Goal: Task Accomplishment & Management: Use online tool/utility

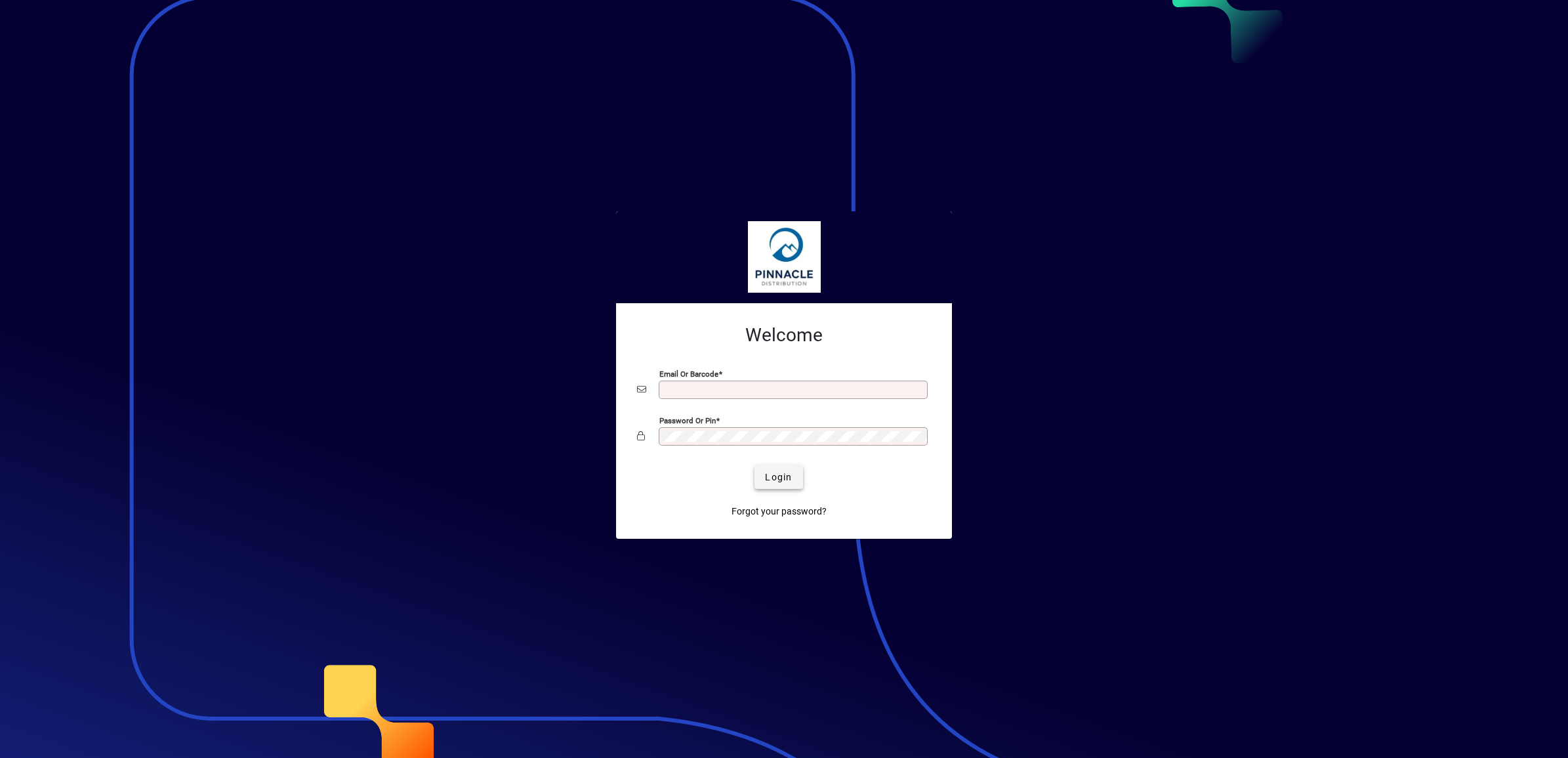
type input "**********"
drag, startPoint x: 795, startPoint y: 481, endPoint x: 769, endPoint y: 487, distance: 26.7
click at [794, 480] on span "submit" at bounding box center [779, 477] width 48 height 32
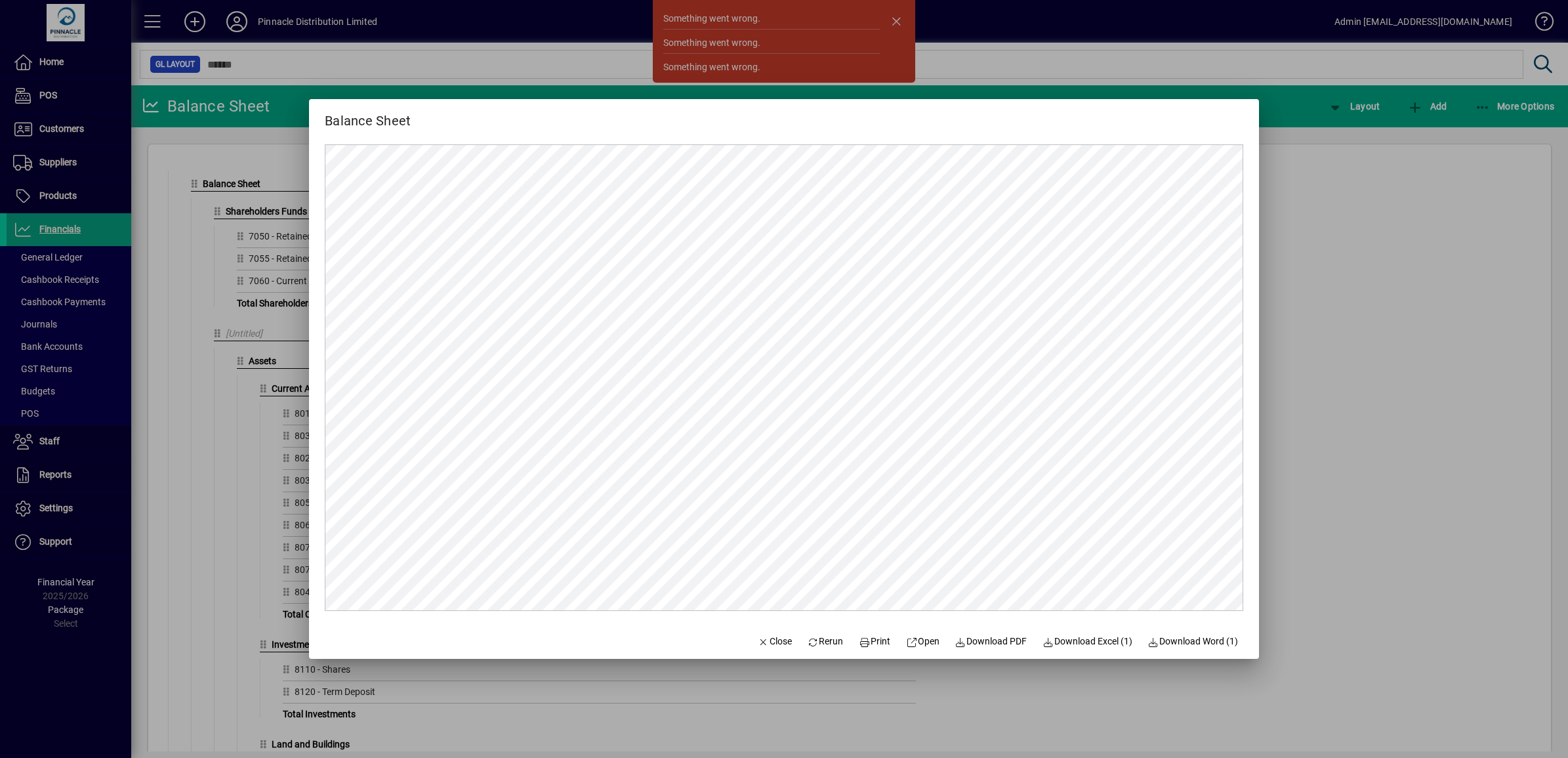
click at [893, 14] on div at bounding box center [784, 379] width 1568 height 758
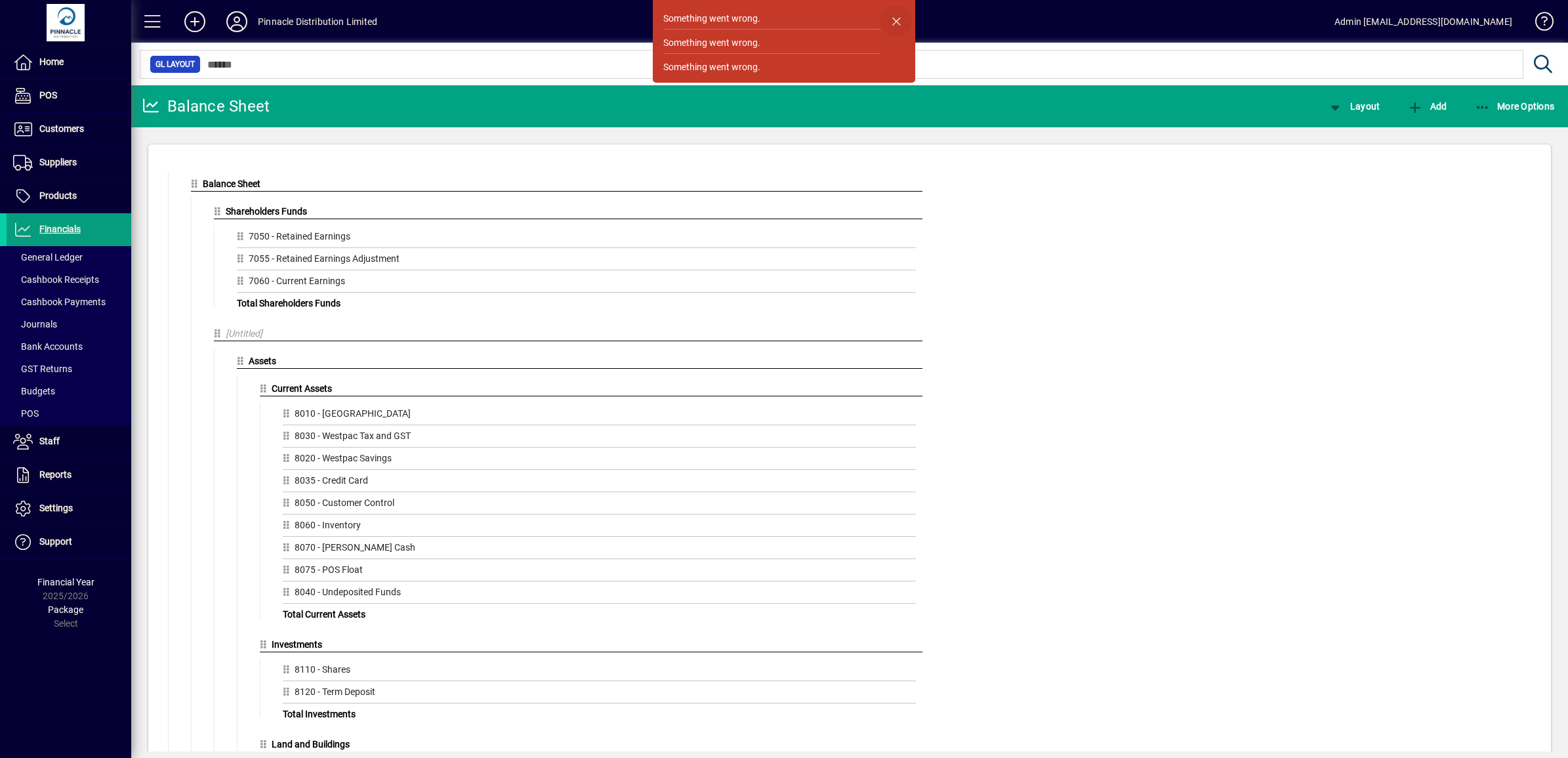
click at [894, 17] on span "button" at bounding box center [896, 21] width 32 height 32
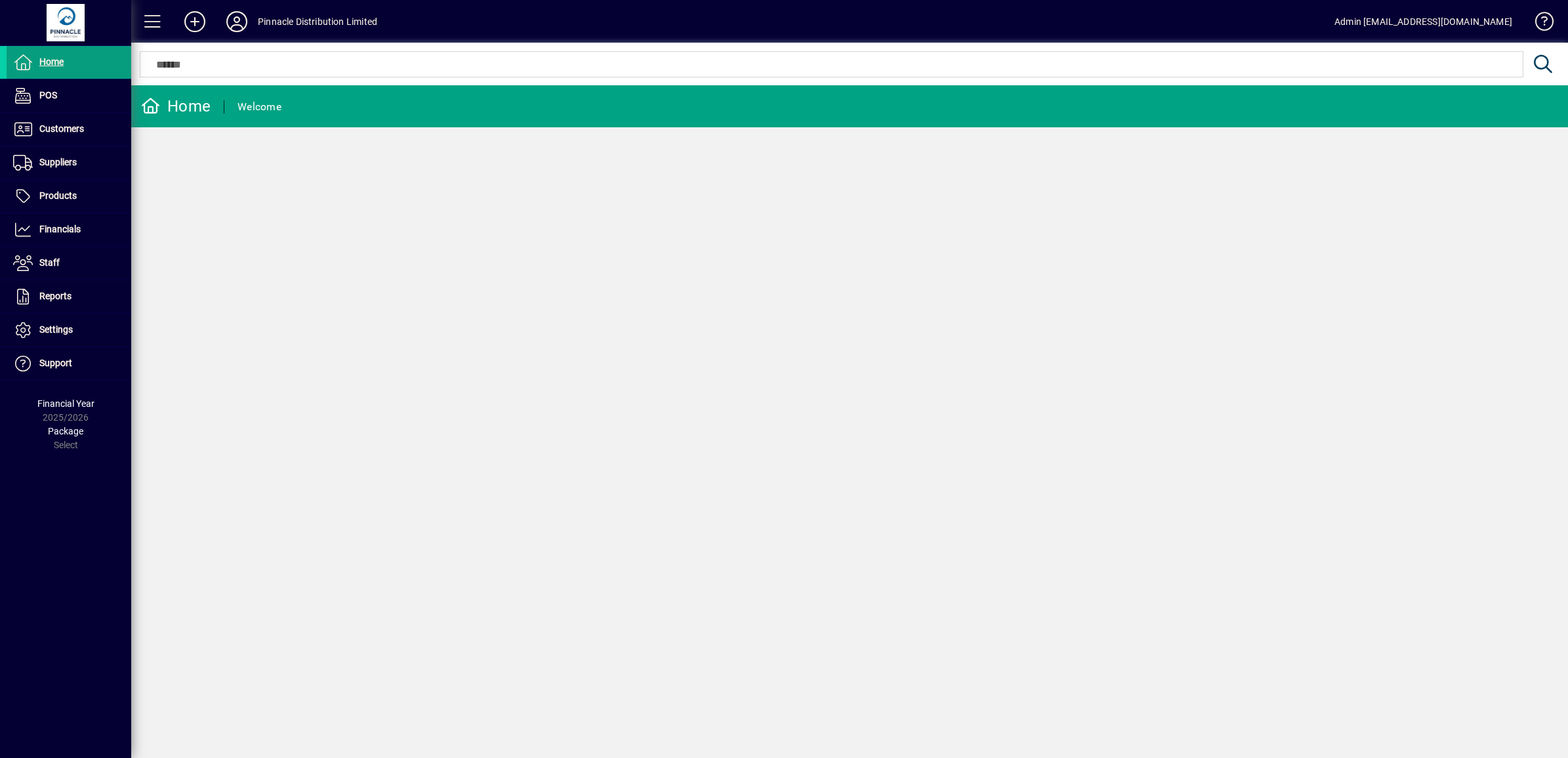
click at [267, 213] on div "Home Welcome" at bounding box center [849, 422] width 1437 height 672
click at [77, 297] on span at bounding box center [69, 297] width 125 height 32
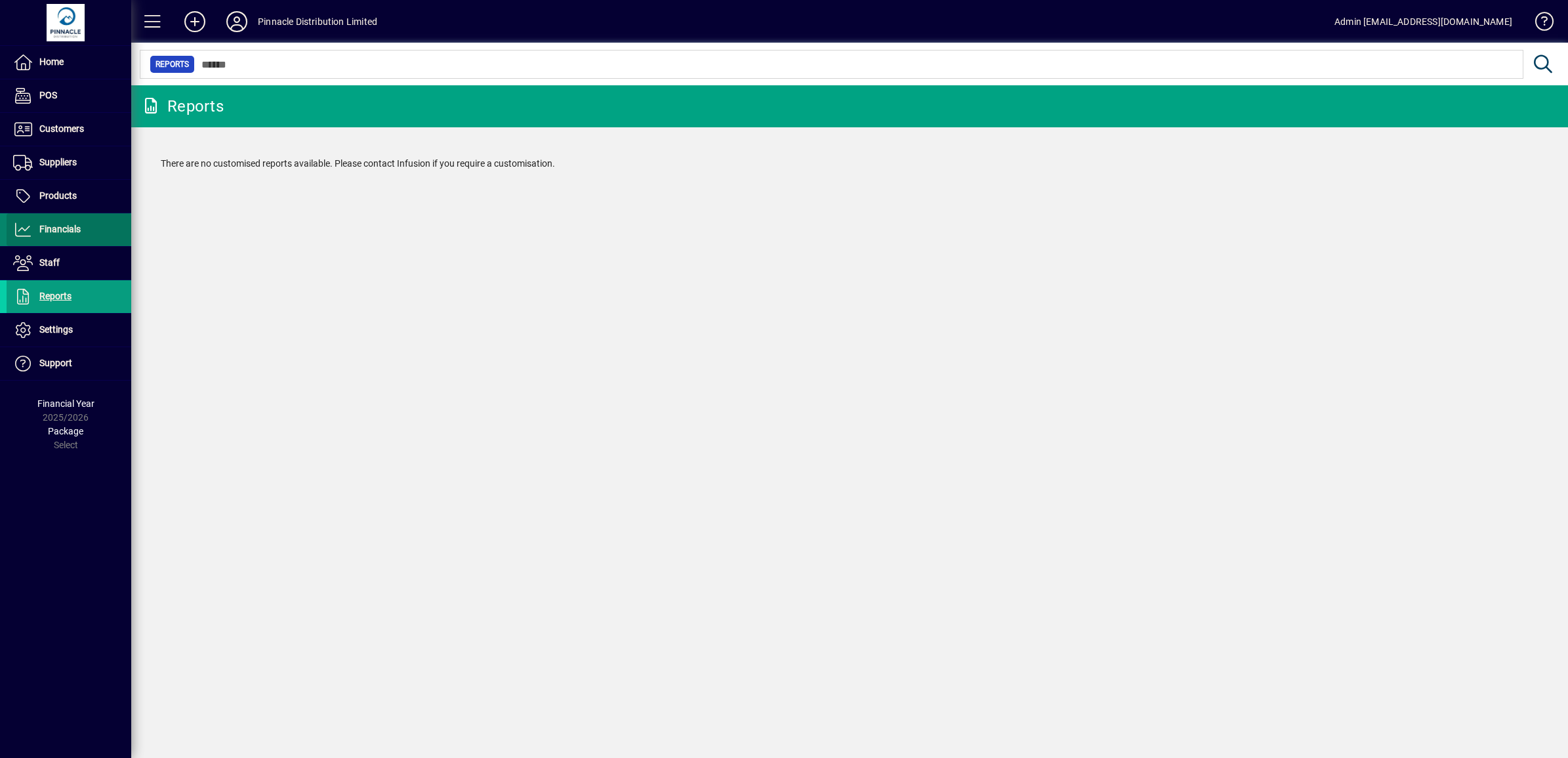
click at [66, 238] on span at bounding box center [69, 230] width 125 height 32
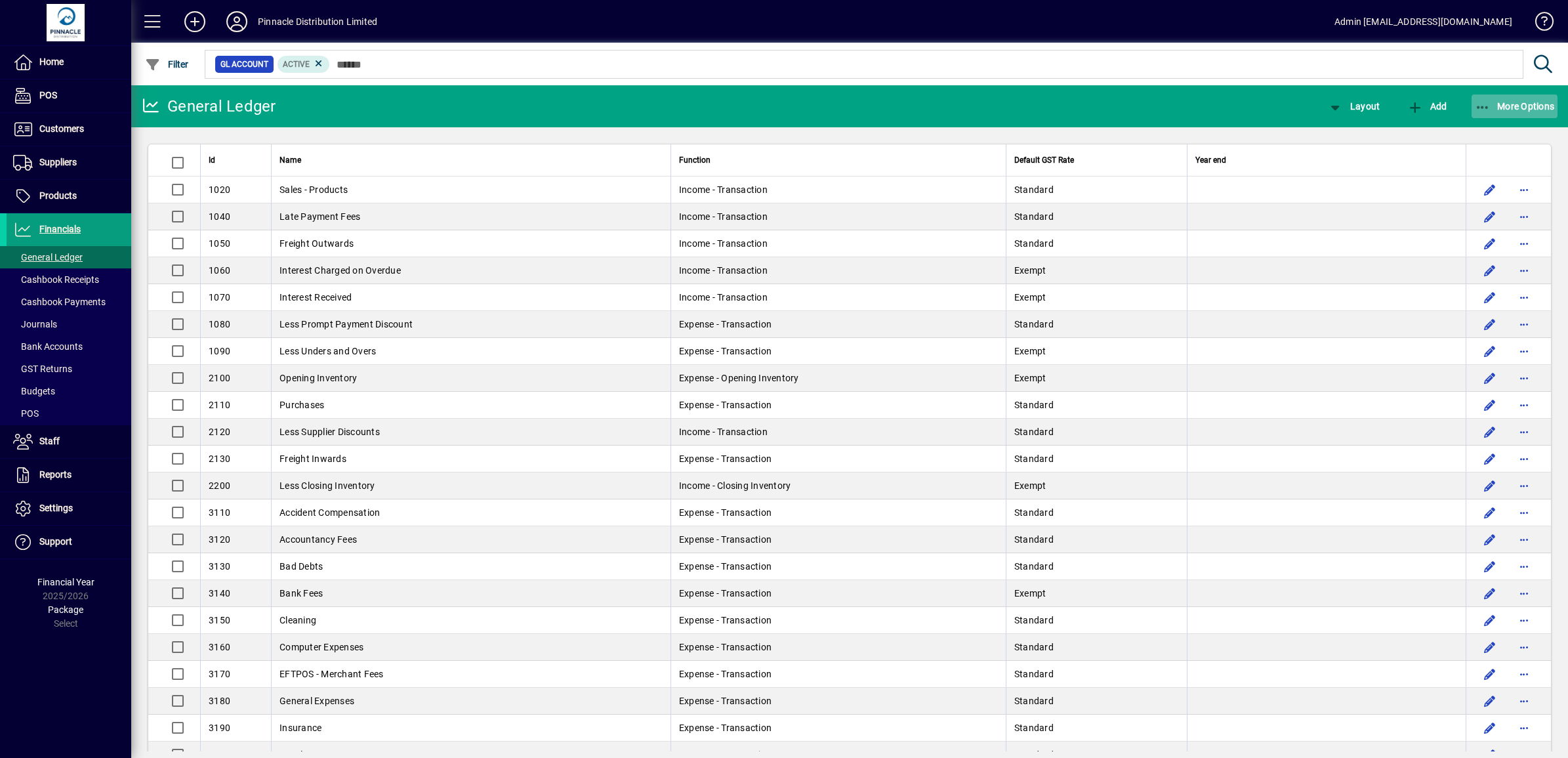
click at [1503, 103] on span "More Options" at bounding box center [1515, 106] width 80 height 11
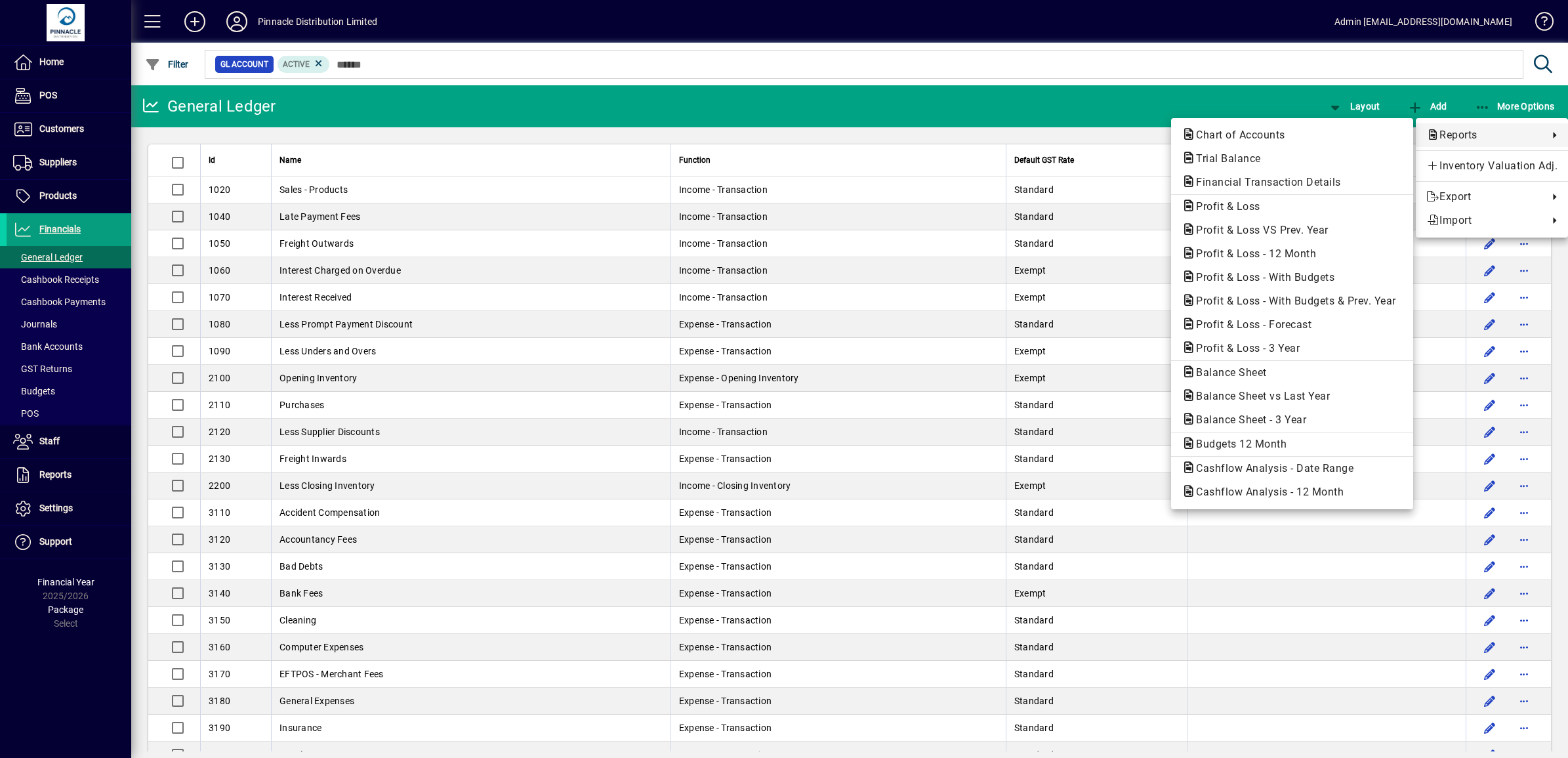
click at [1096, 98] on div at bounding box center [784, 379] width 1568 height 758
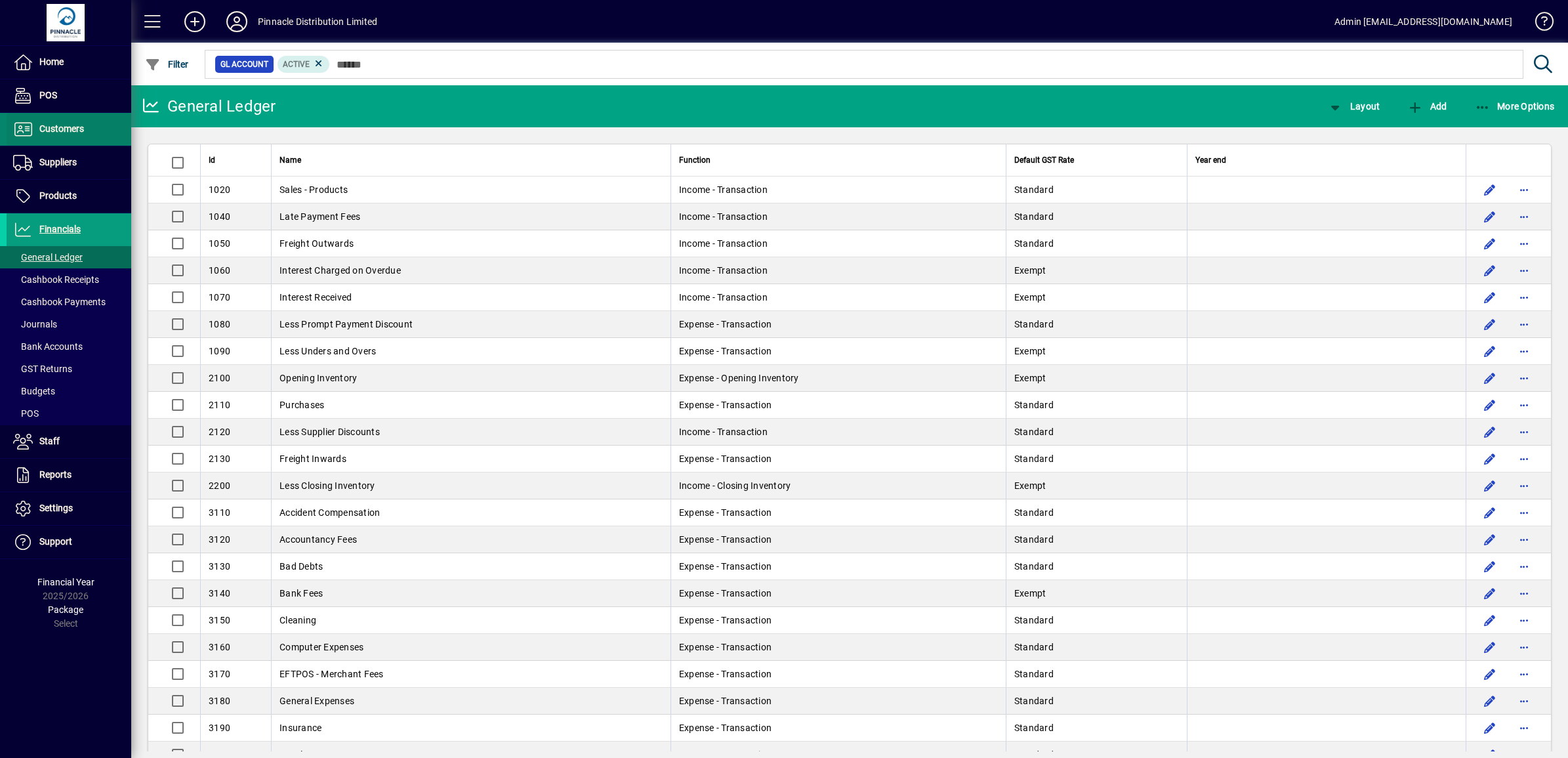
click at [67, 129] on span "Customers" at bounding box center [62, 128] width 45 height 11
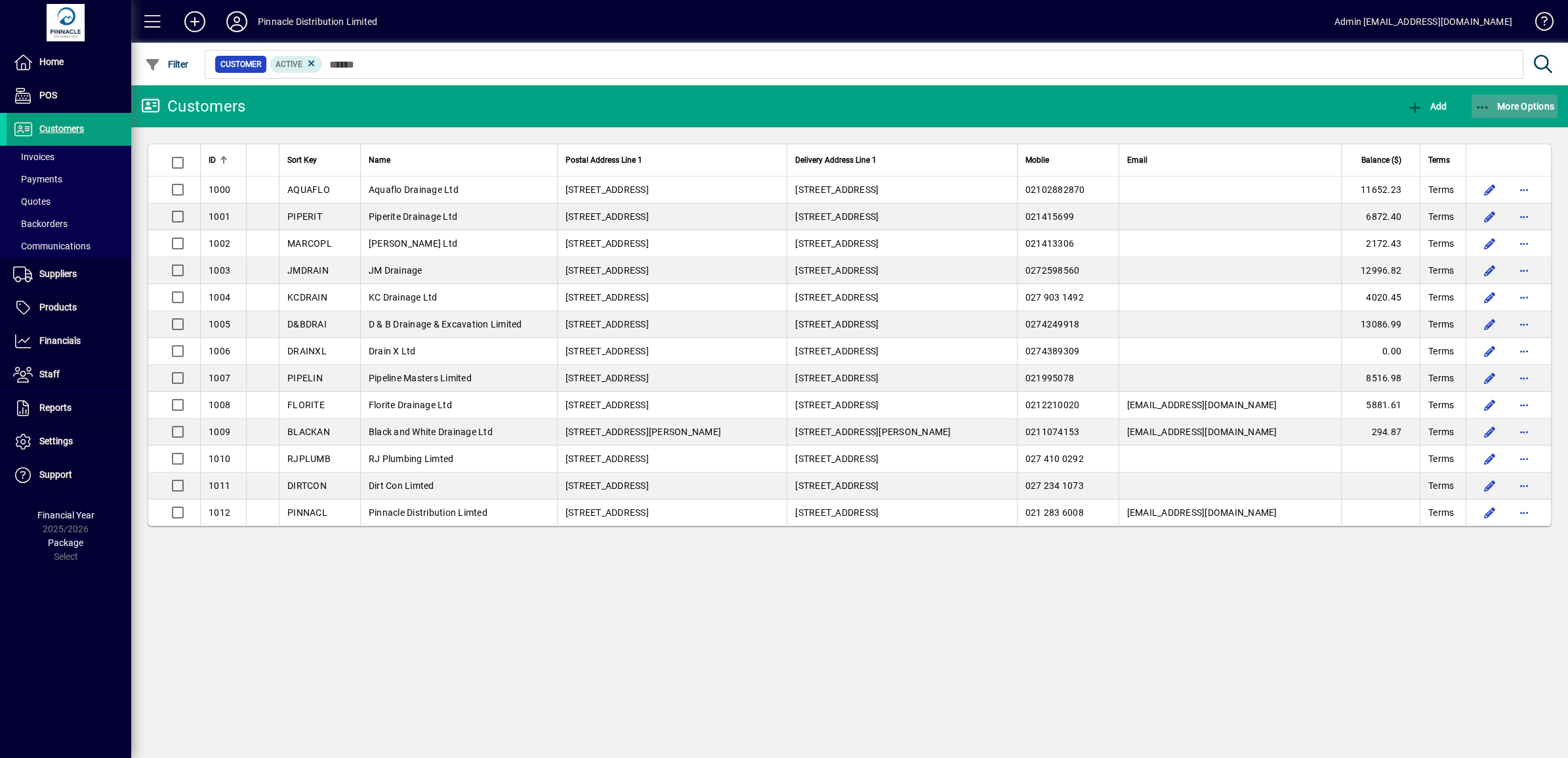
click at [1526, 102] on span "More Options" at bounding box center [1515, 106] width 80 height 11
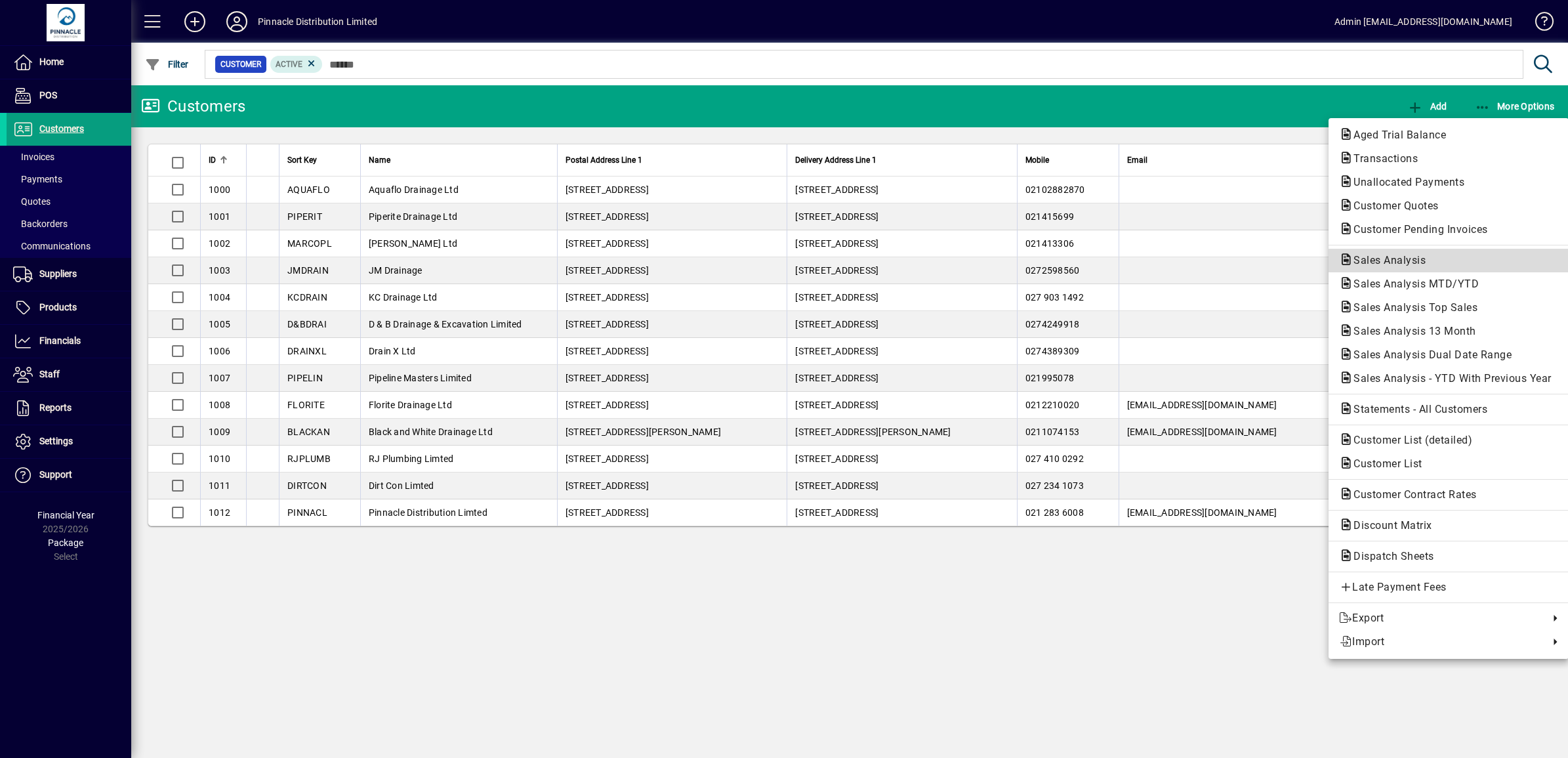
click at [1412, 256] on span "Sales Analysis" at bounding box center [1386, 260] width 93 height 12
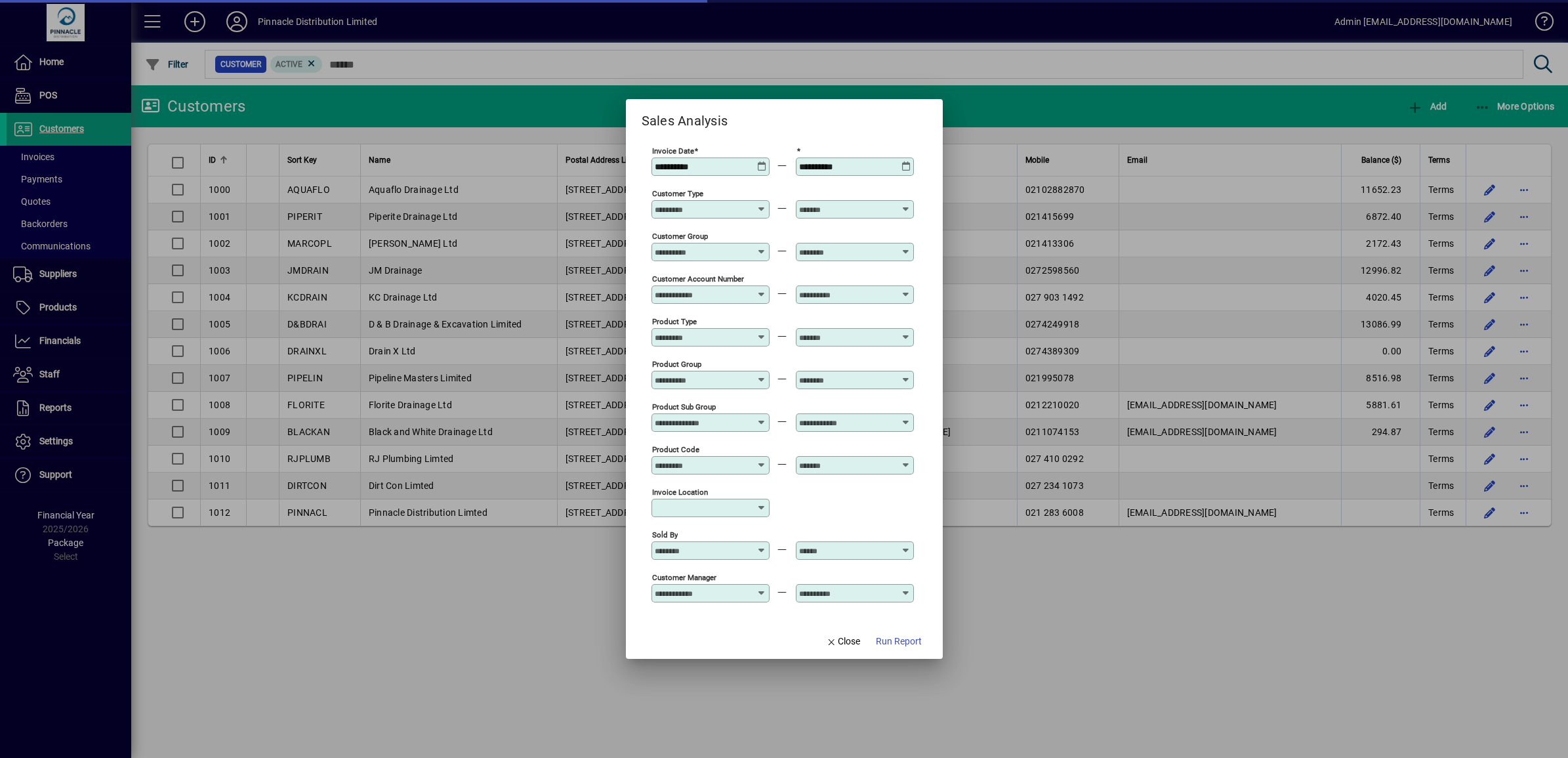
type input "**********"
click at [762, 161] on icon at bounding box center [762, 161] width 10 height 0
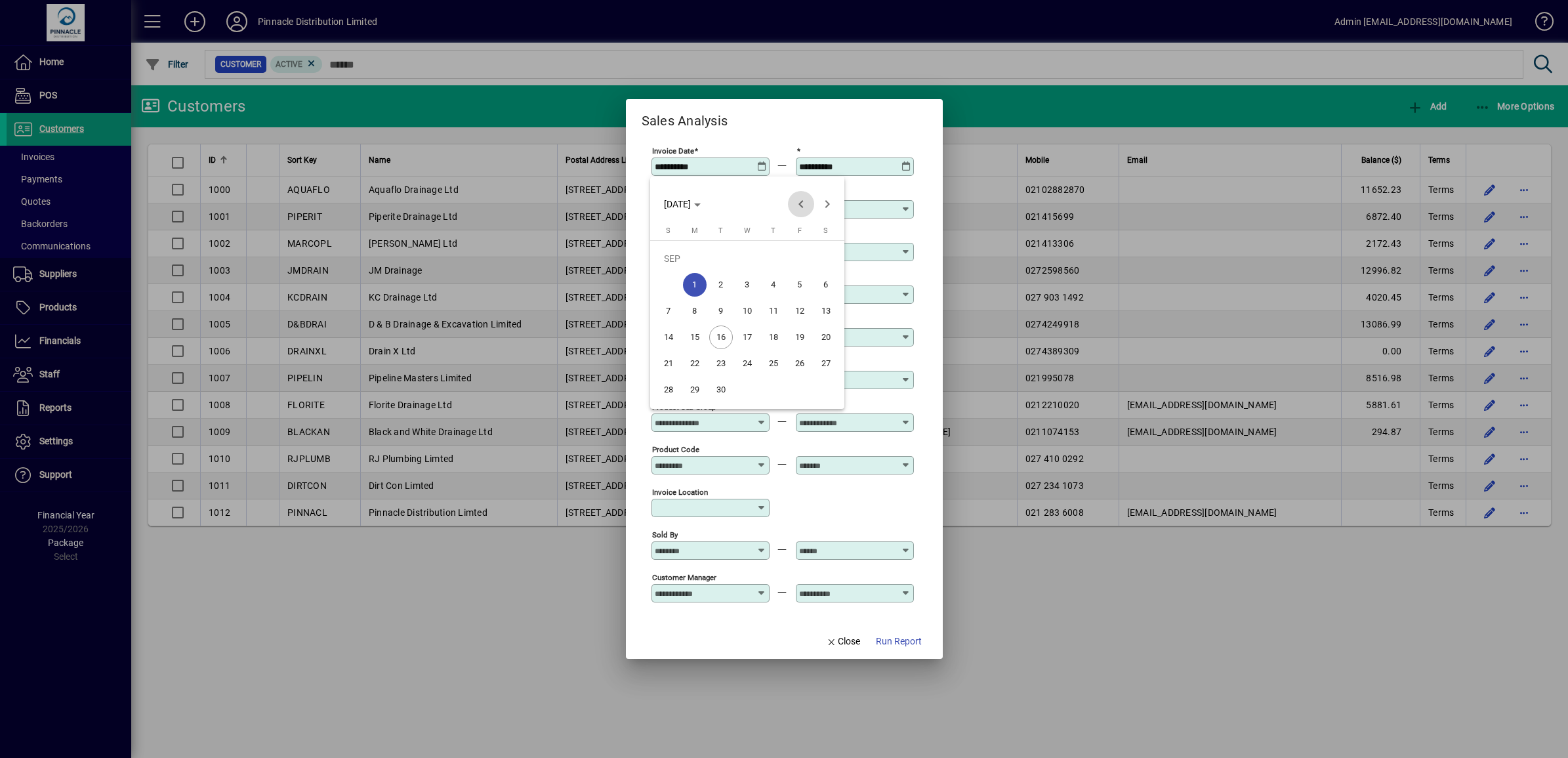
click at [801, 204] on span "Previous month" at bounding box center [801, 205] width 27 height 27
click at [665, 279] on span "1" at bounding box center [669, 285] width 23 height 23
type input "**********"
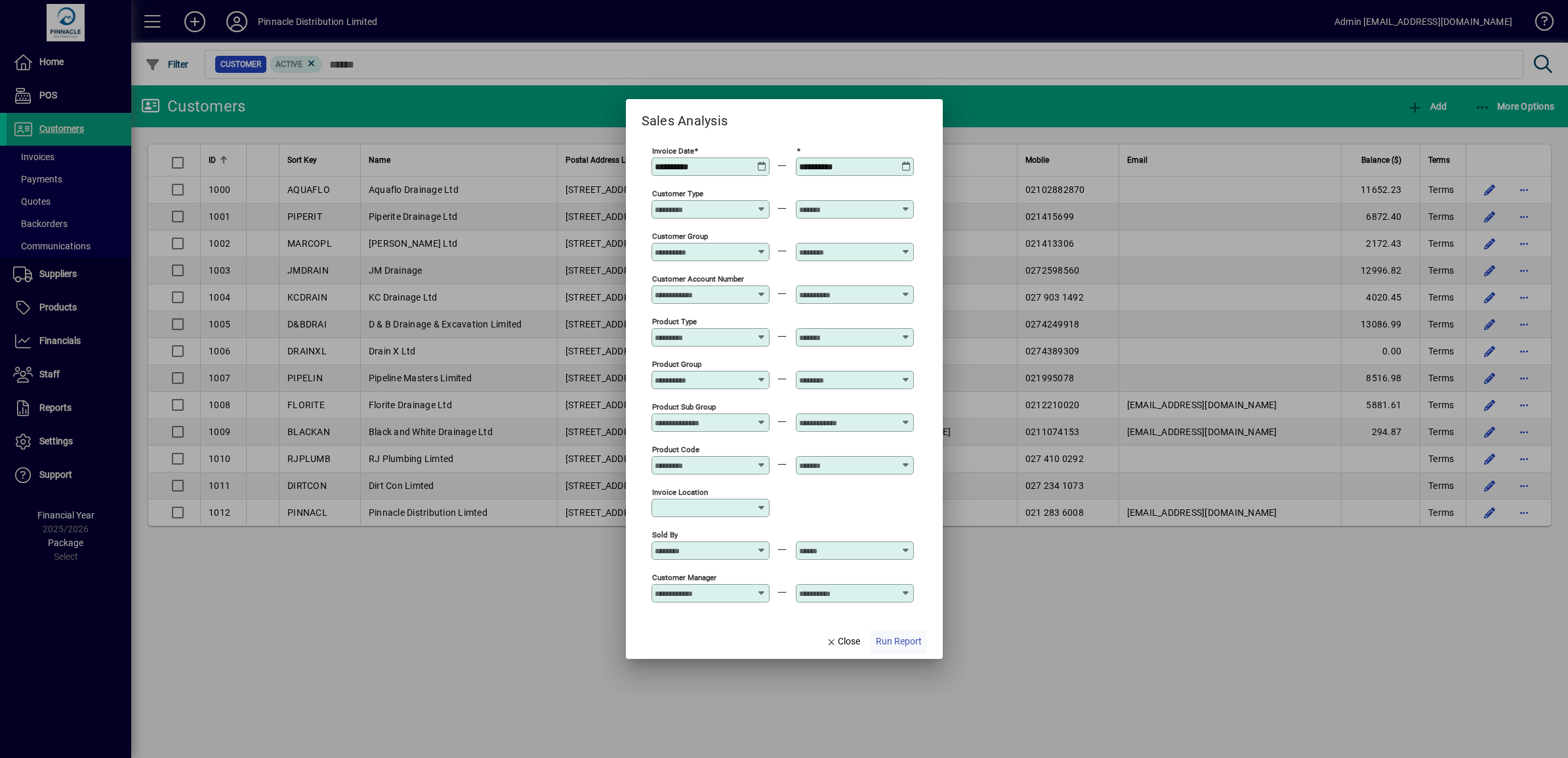
click at [897, 637] on span "Run Report" at bounding box center [898, 642] width 46 height 14
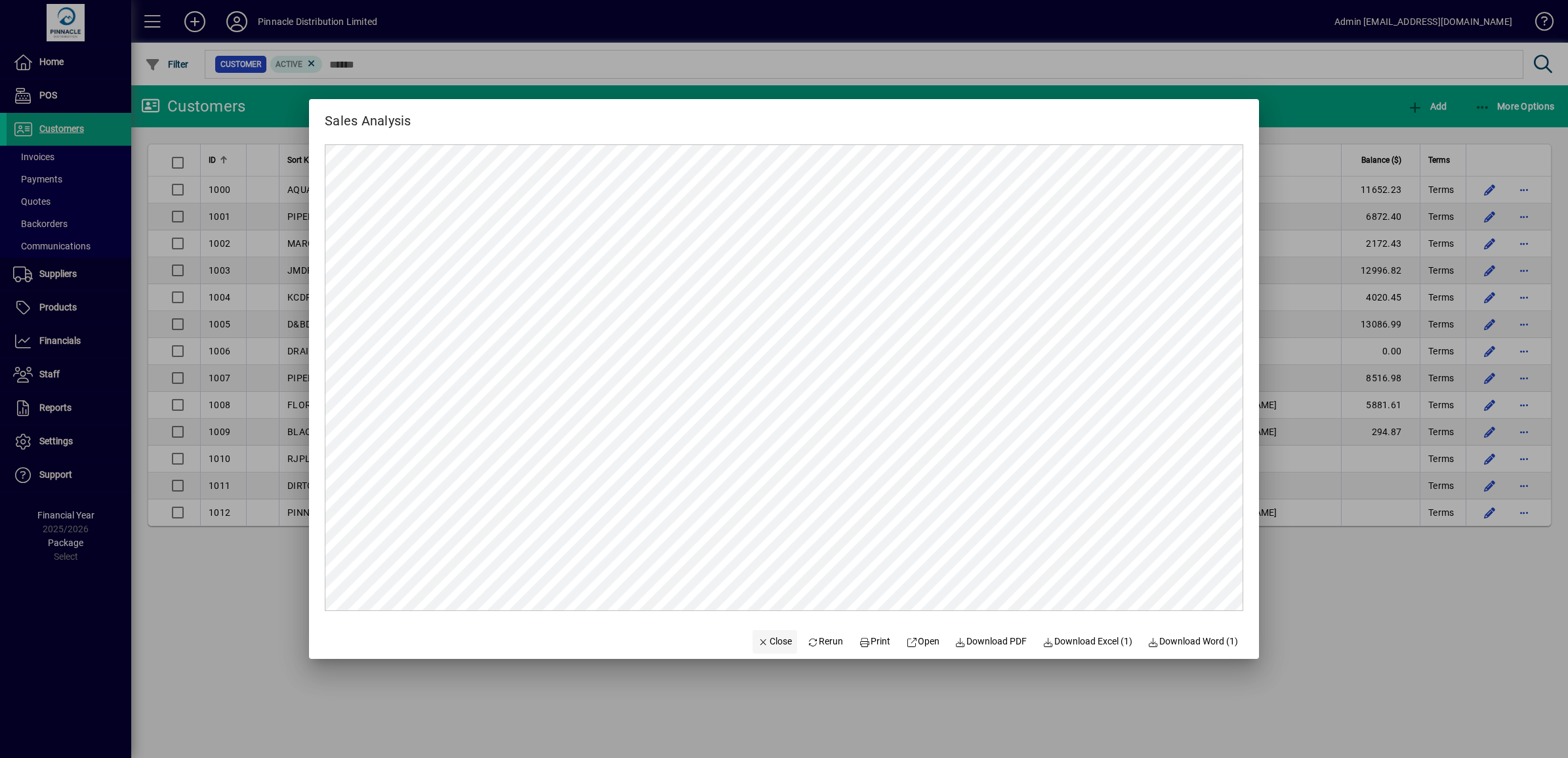
click at [768, 643] on span "Close" at bounding box center [774, 642] width 34 height 14
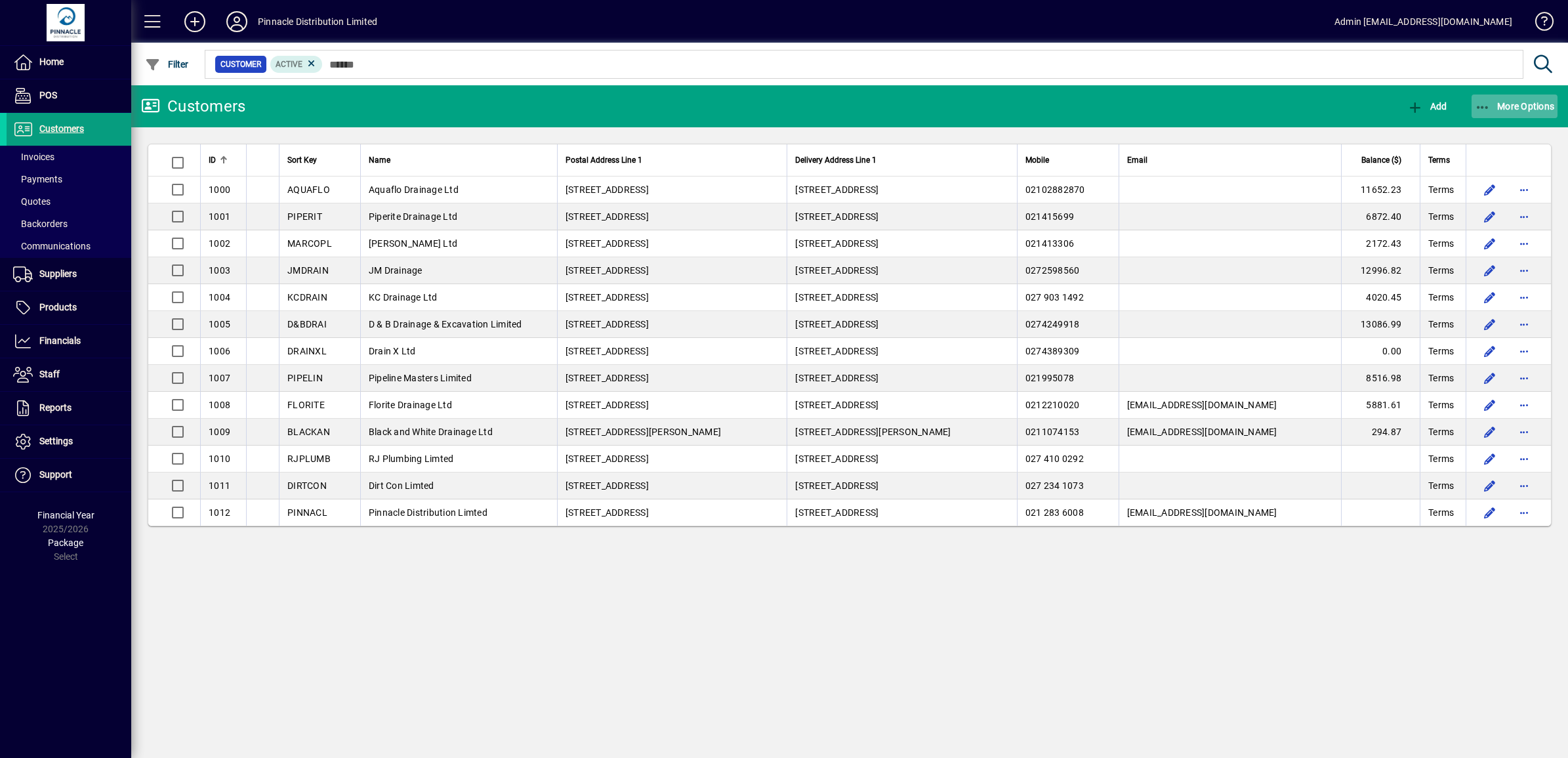
click at [1521, 102] on span "More Options" at bounding box center [1515, 106] width 80 height 11
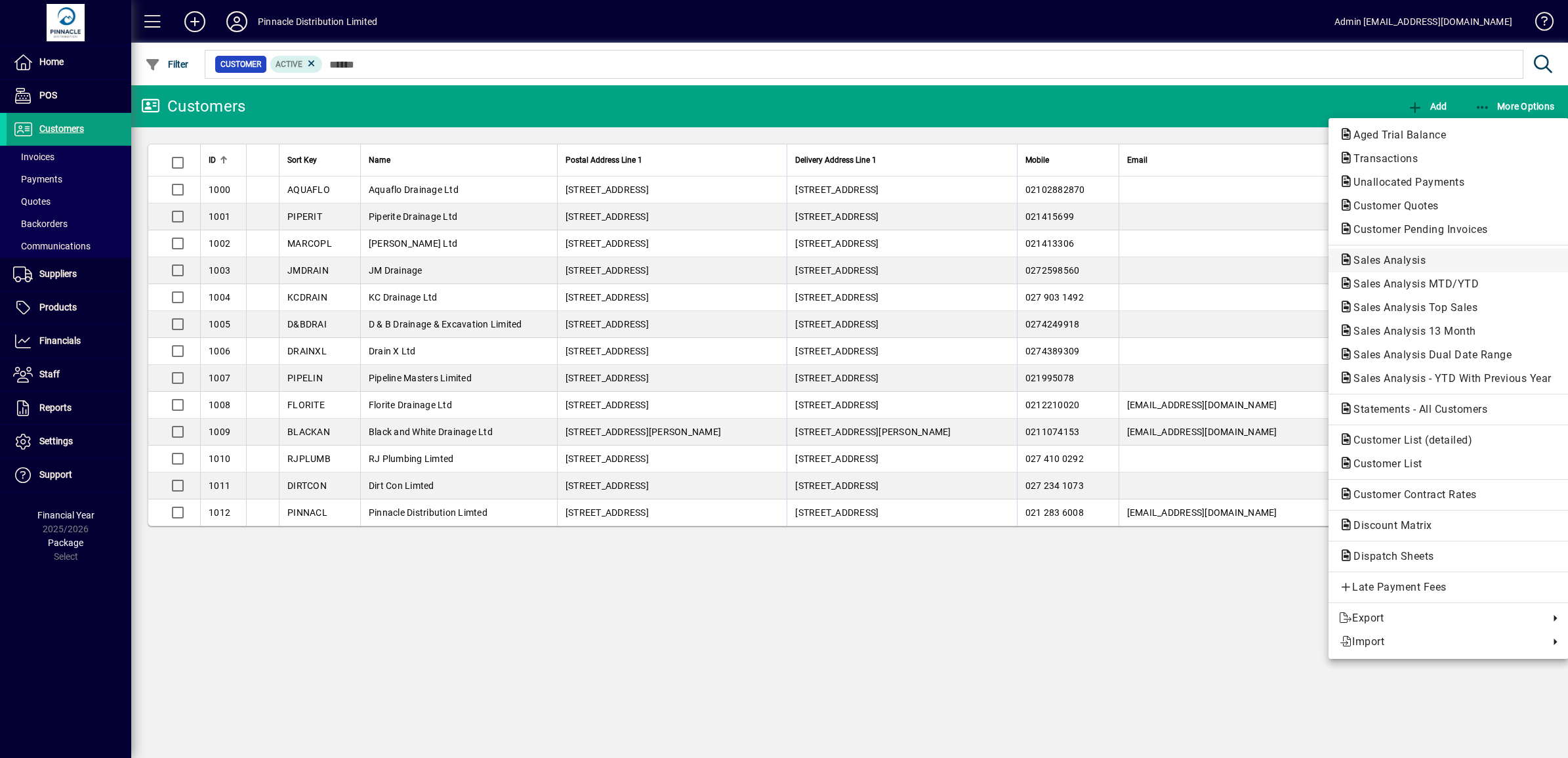
click at [1396, 260] on span "Sales Analysis" at bounding box center [1386, 260] width 93 height 12
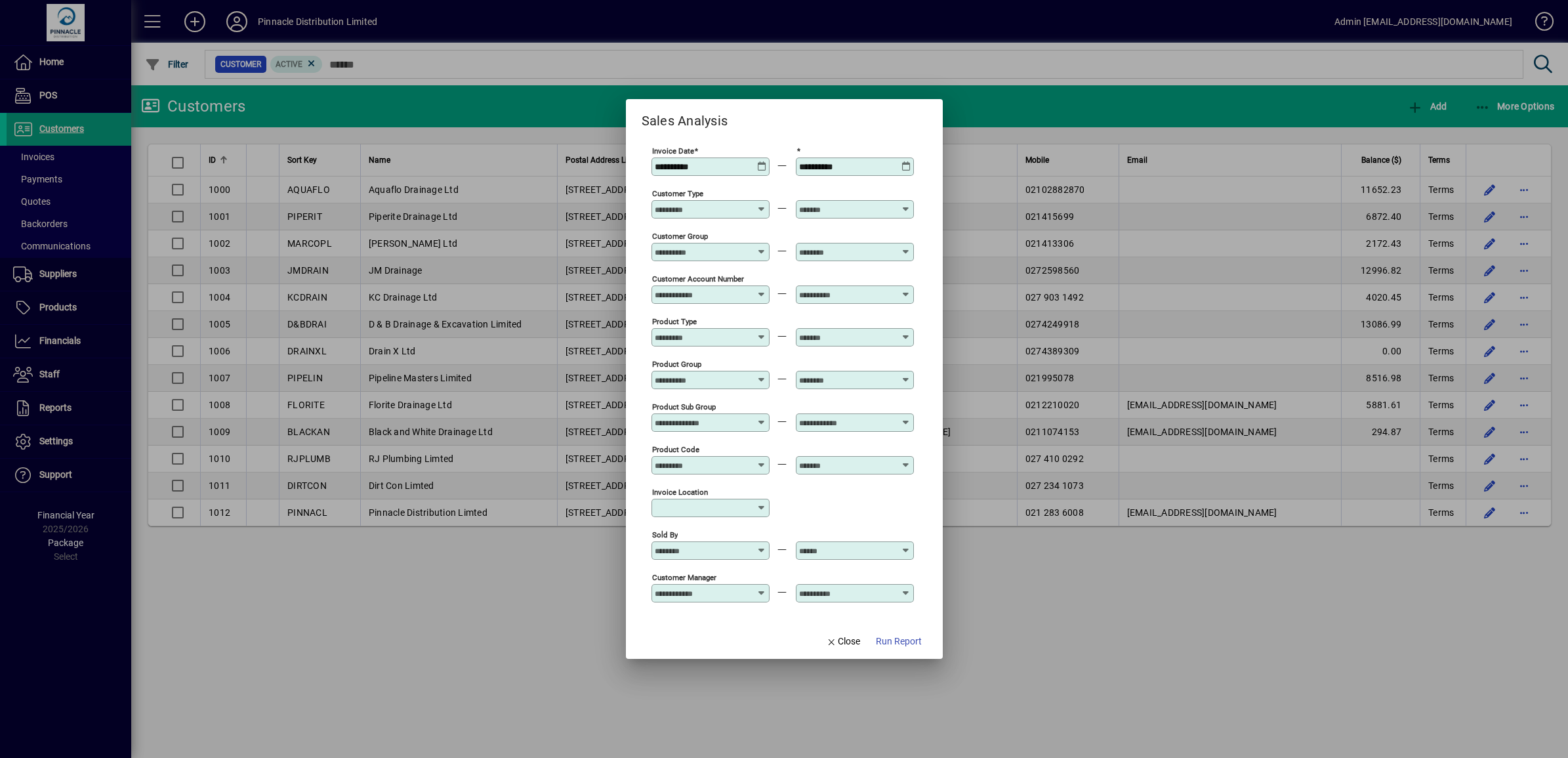
type input "**********"
click at [759, 161] on icon at bounding box center [762, 161] width 10 height 0
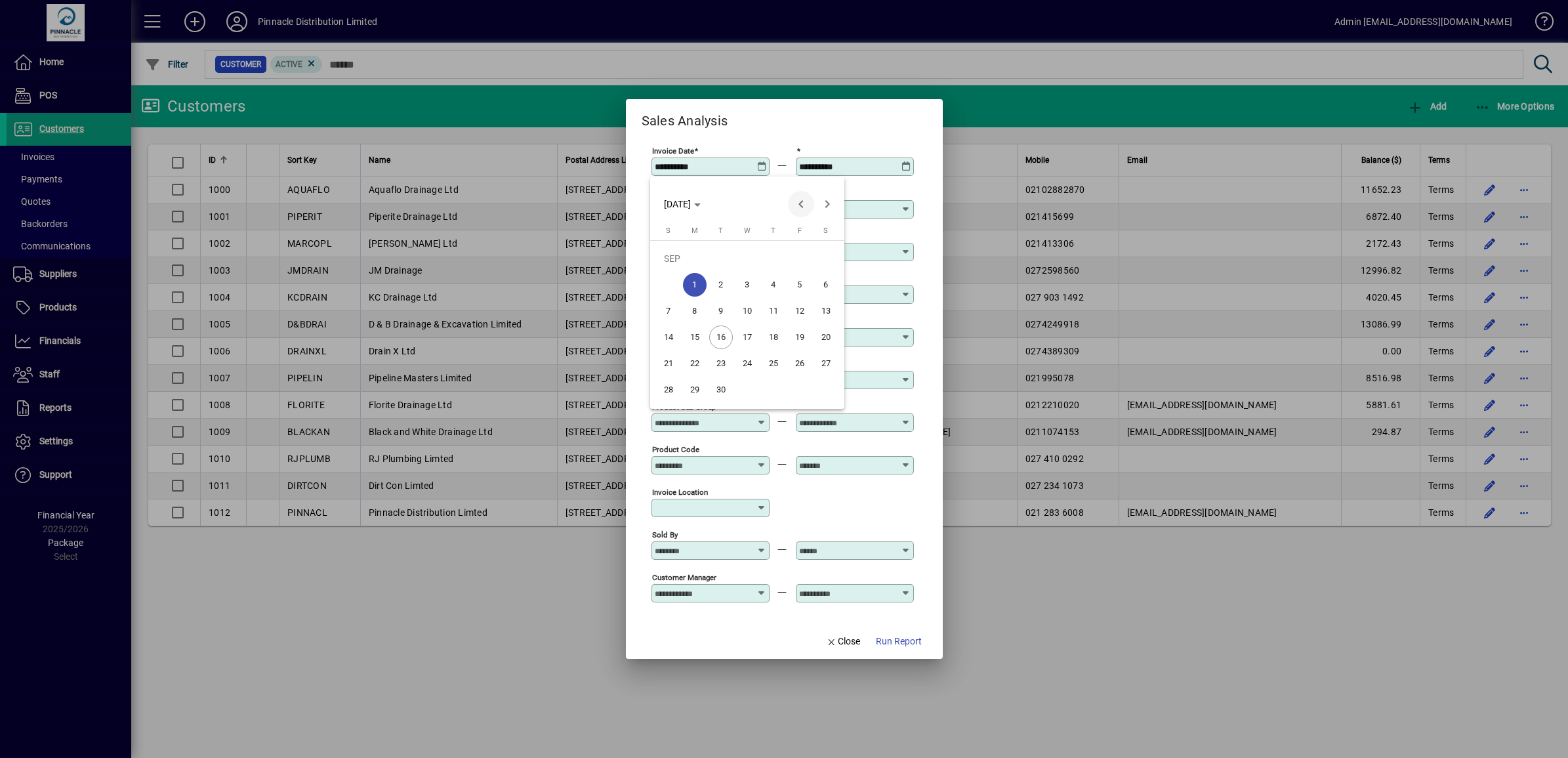
click at [799, 204] on span "Previous month" at bounding box center [801, 205] width 27 height 27
click at [801, 260] on span "1" at bounding box center [799, 259] width 23 height 23
type input "**********"
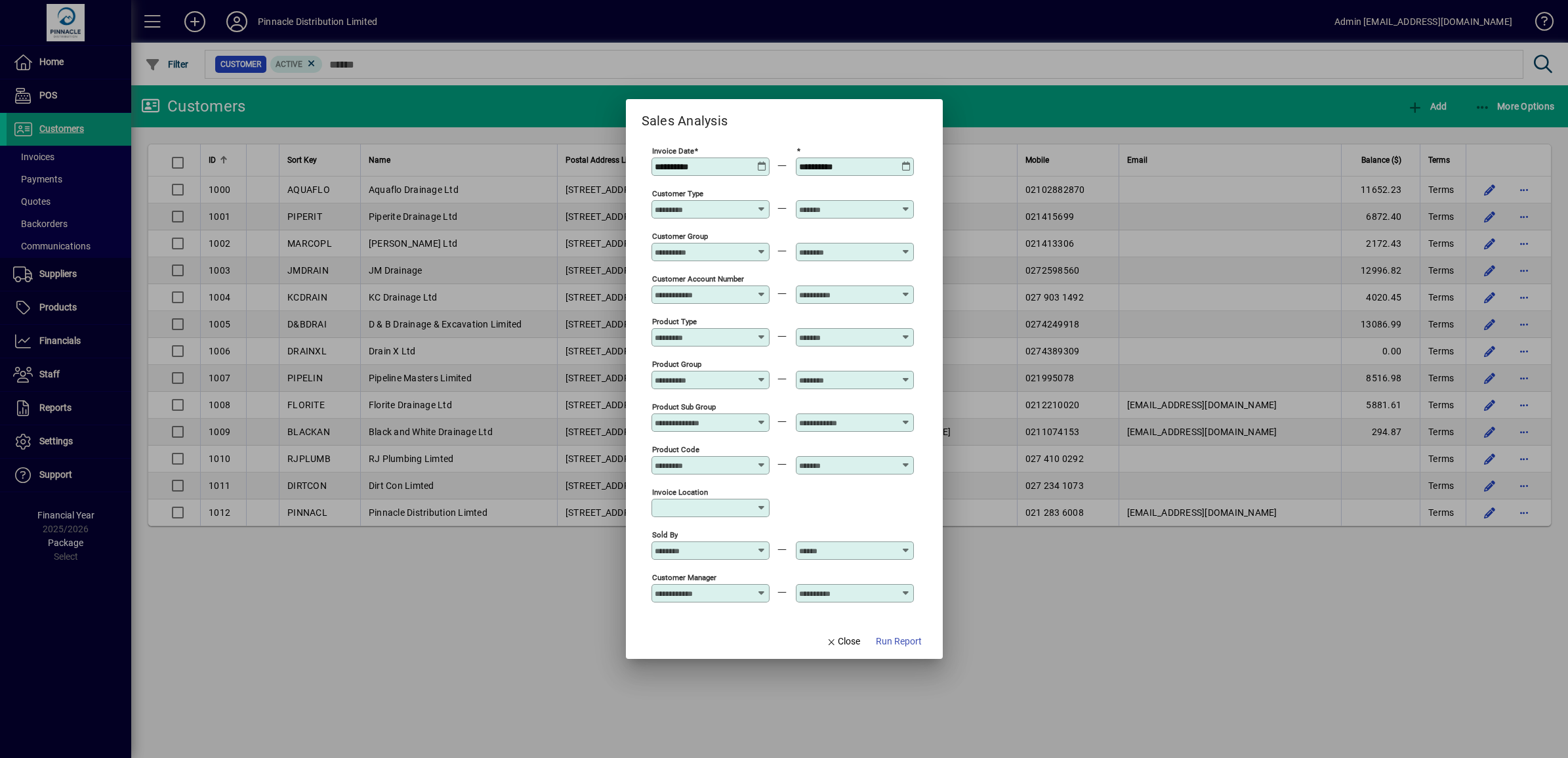
click at [919, 642] on span "Run Report" at bounding box center [898, 642] width 46 height 14
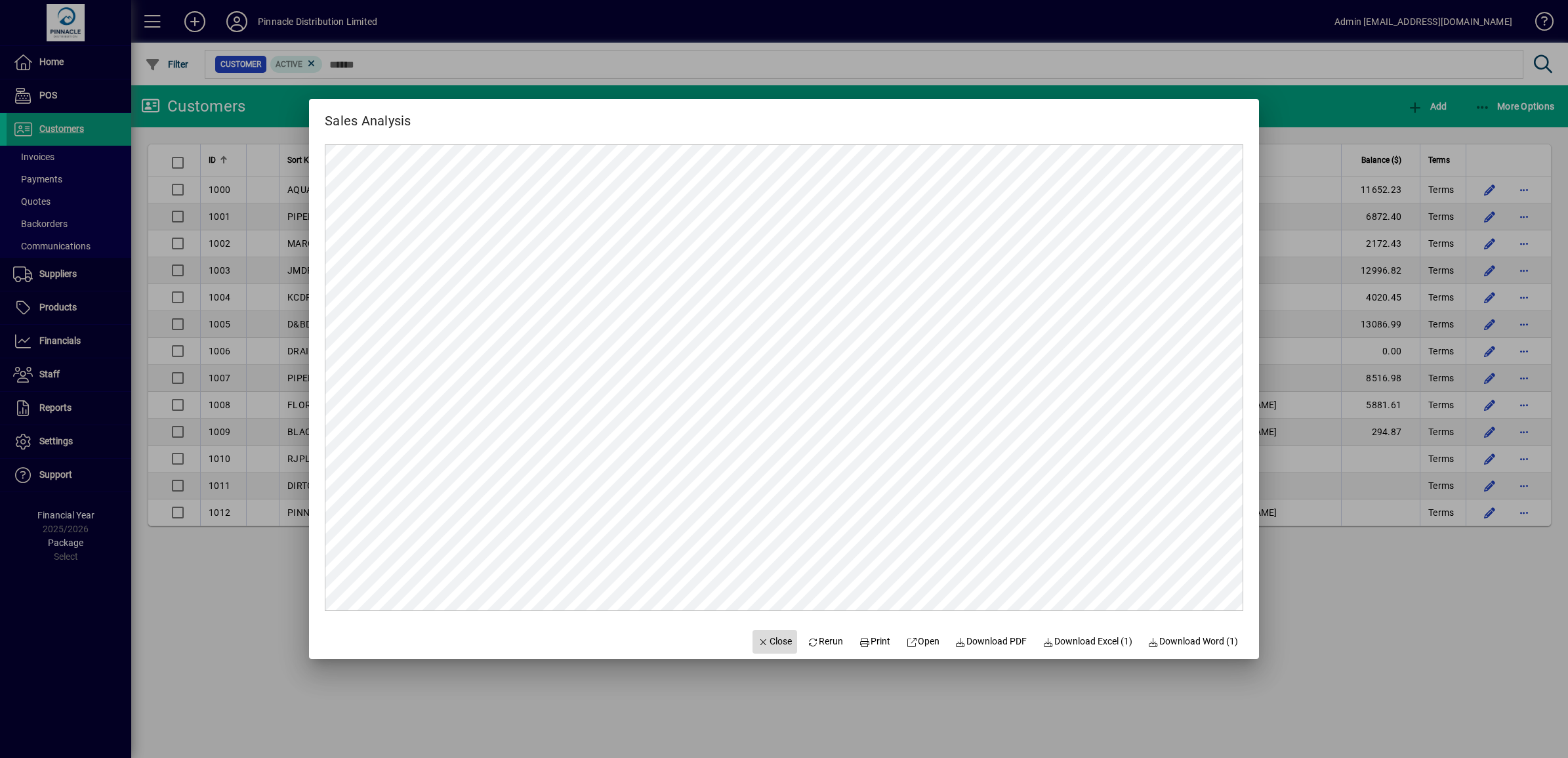
click at [772, 637] on span "Close" at bounding box center [774, 642] width 34 height 14
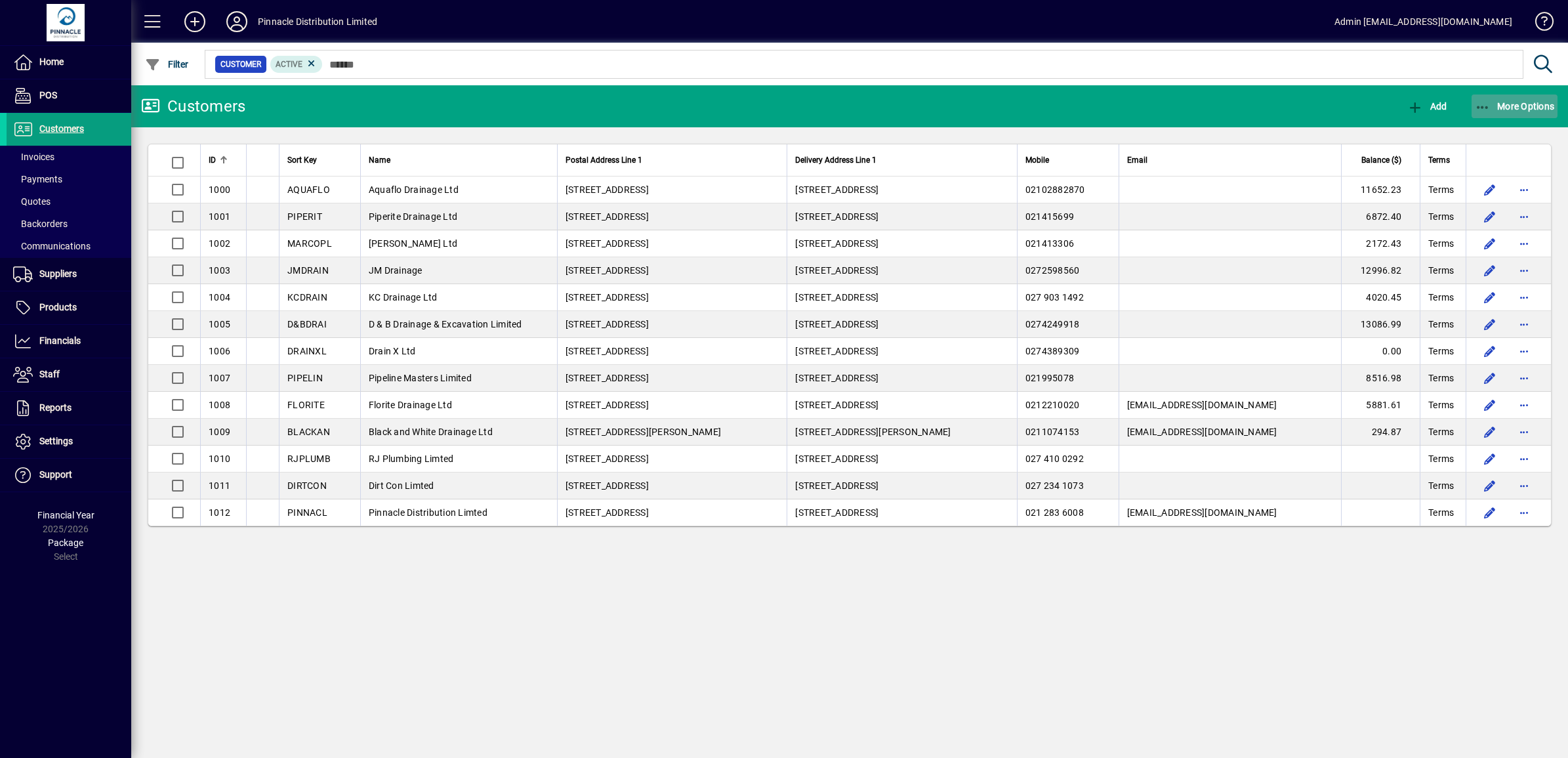
click at [1509, 106] on span "More Options" at bounding box center [1515, 106] width 80 height 11
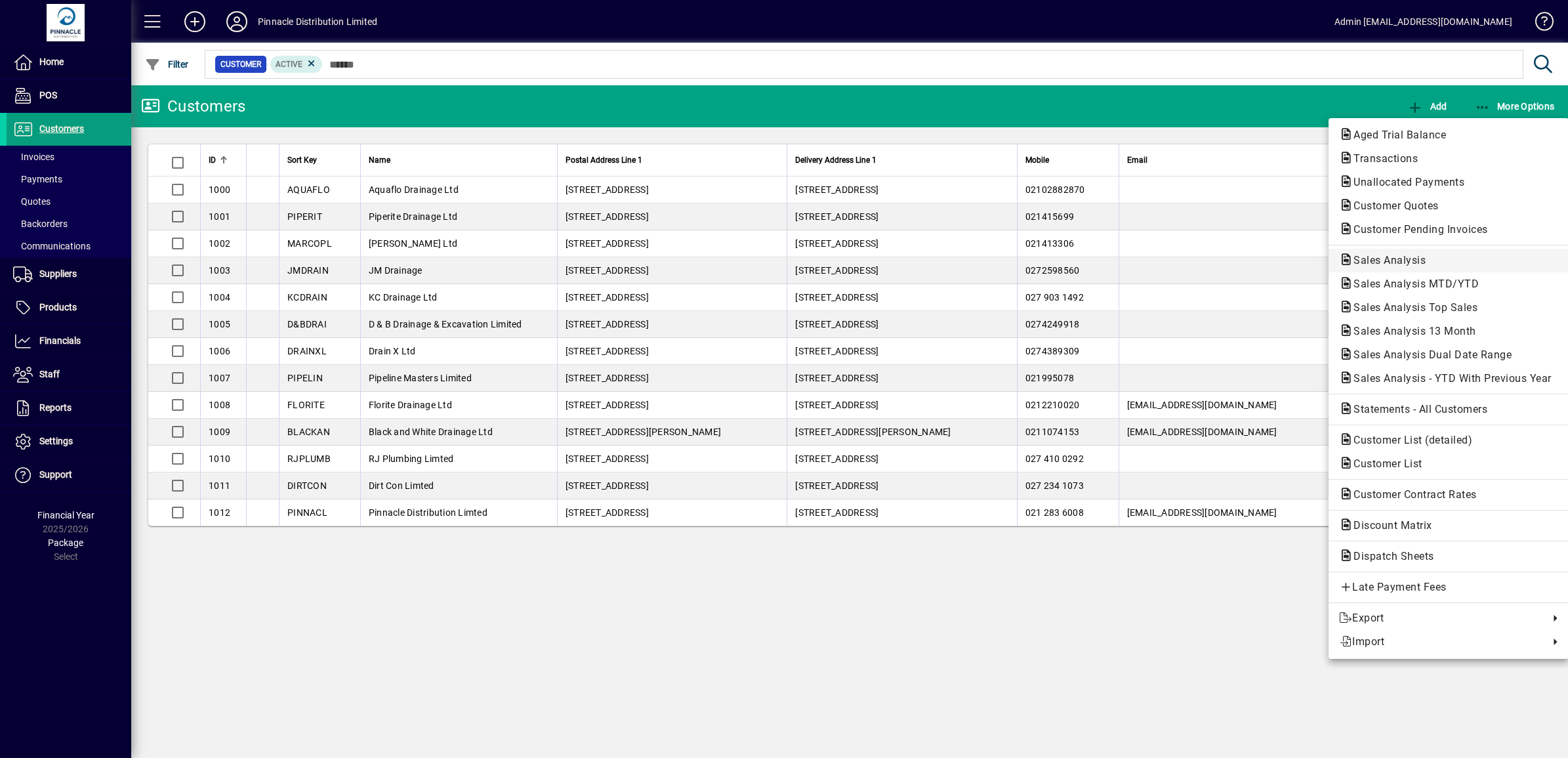
click at [1411, 267] on span "Sales Analysis" at bounding box center [1448, 260] width 219 height 16
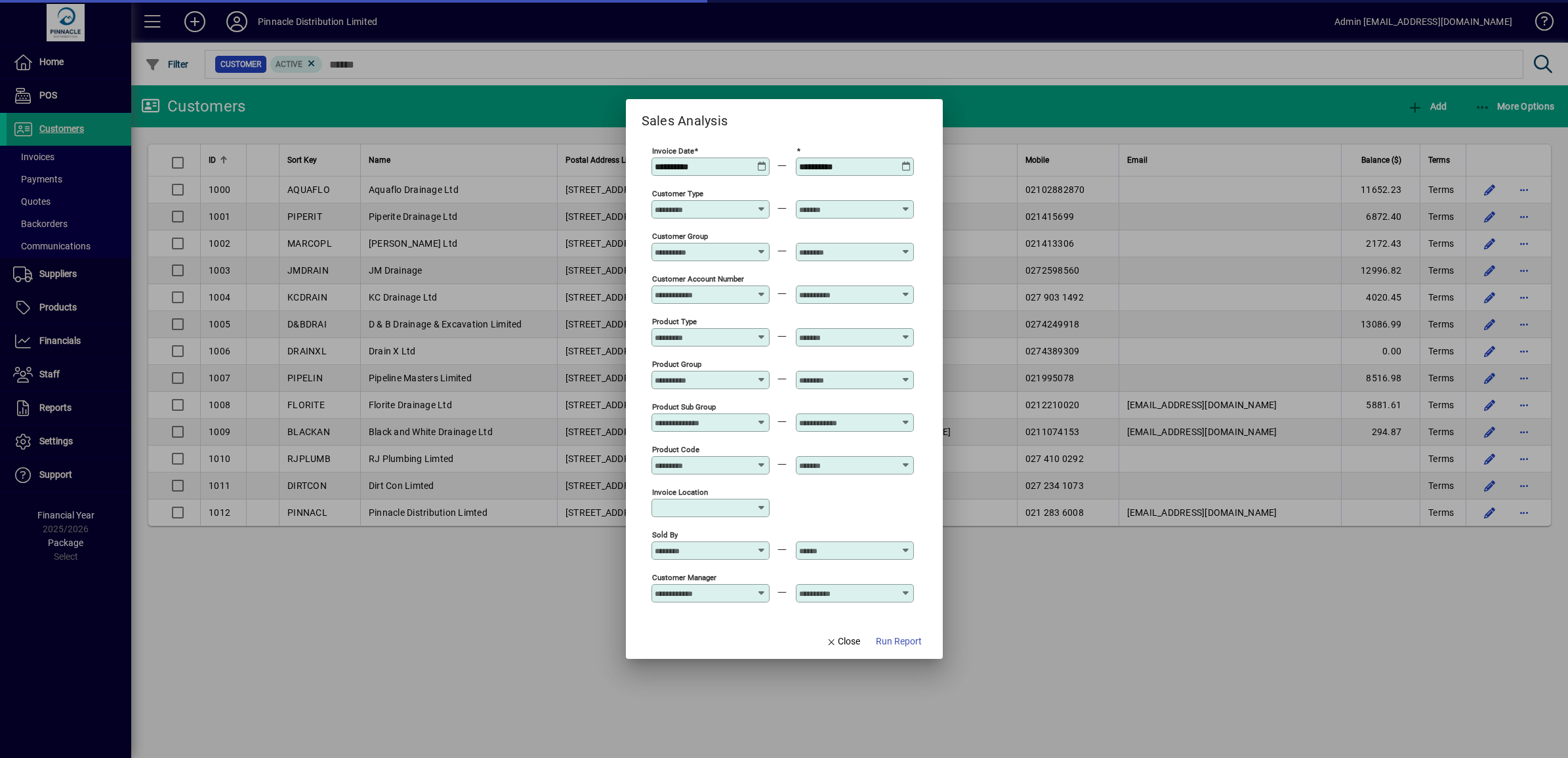
type input "**********"
click at [905, 161] on icon at bounding box center [907, 161] width 10 height 0
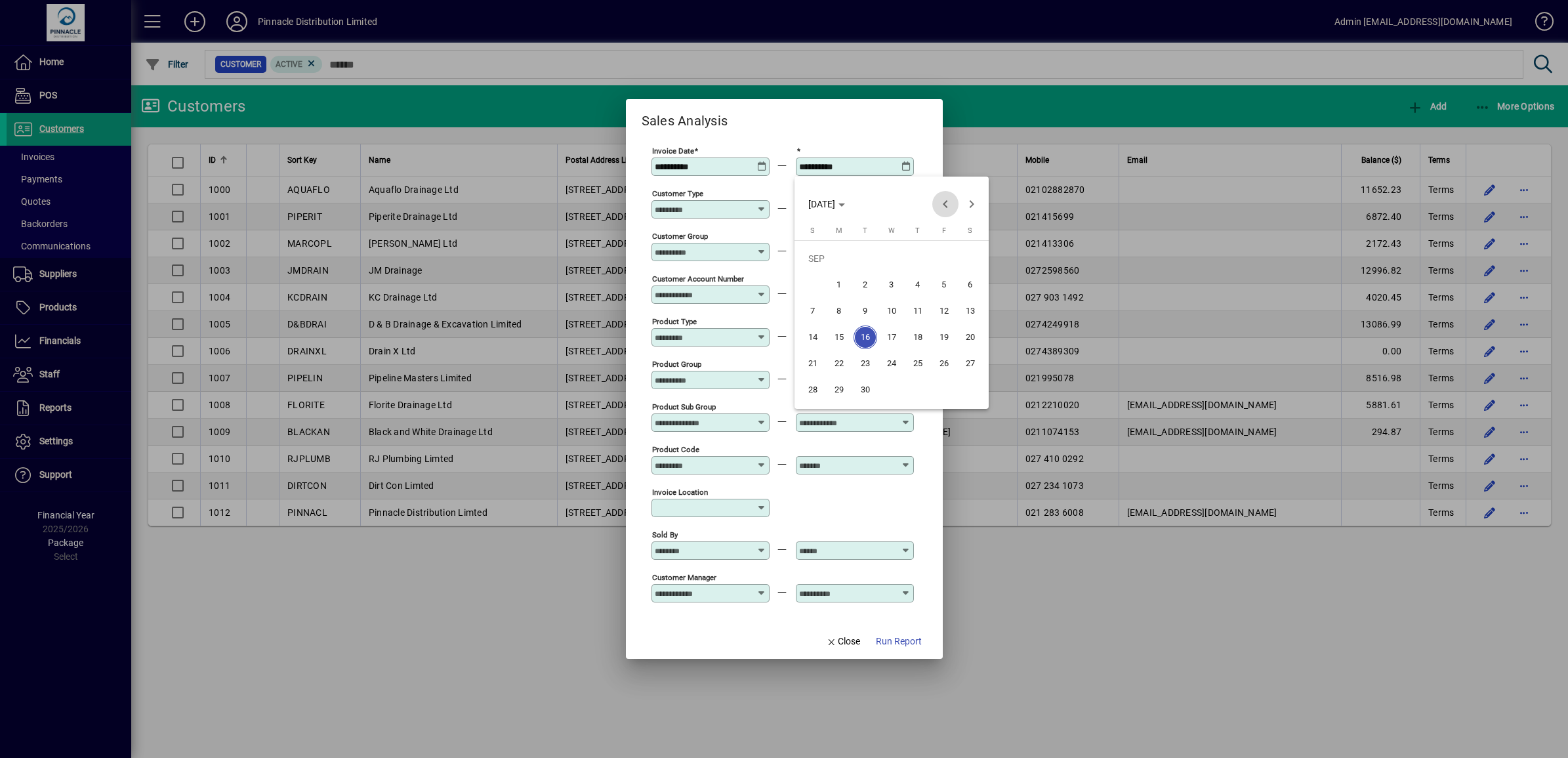
click at [943, 202] on span "Previous month" at bounding box center [946, 205] width 27 height 27
drag, startPoint x: 810, startPoint y: 384, endPoint x: 825, endPoint y: 389, distance: 15.8
click at [810, 385] on span "31" at bounding box center [813, 389] width 23 height 23
type input "**********"
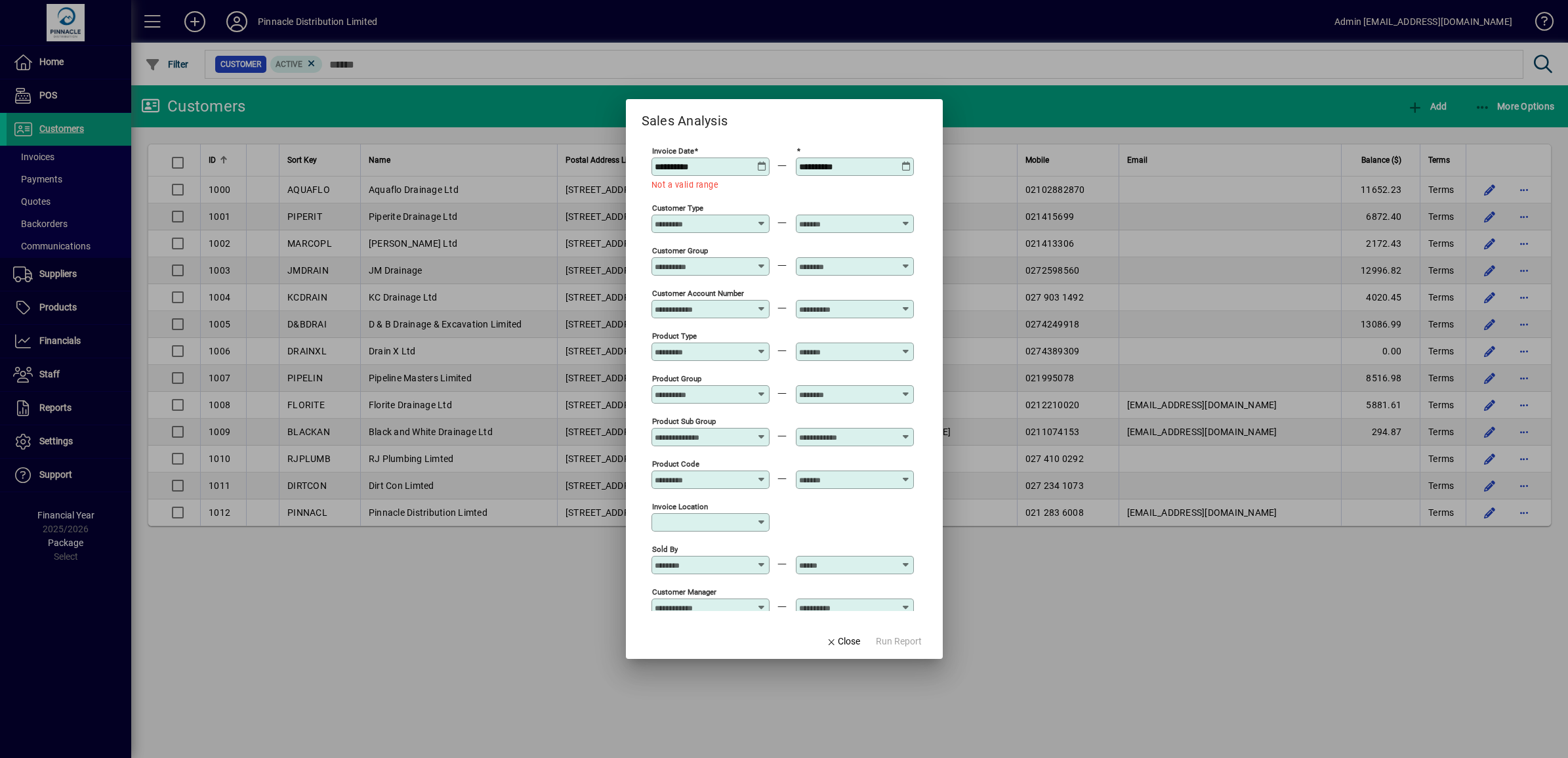
click at [759, 161] on icon at bounding box center [762, 161] width 10 height 0
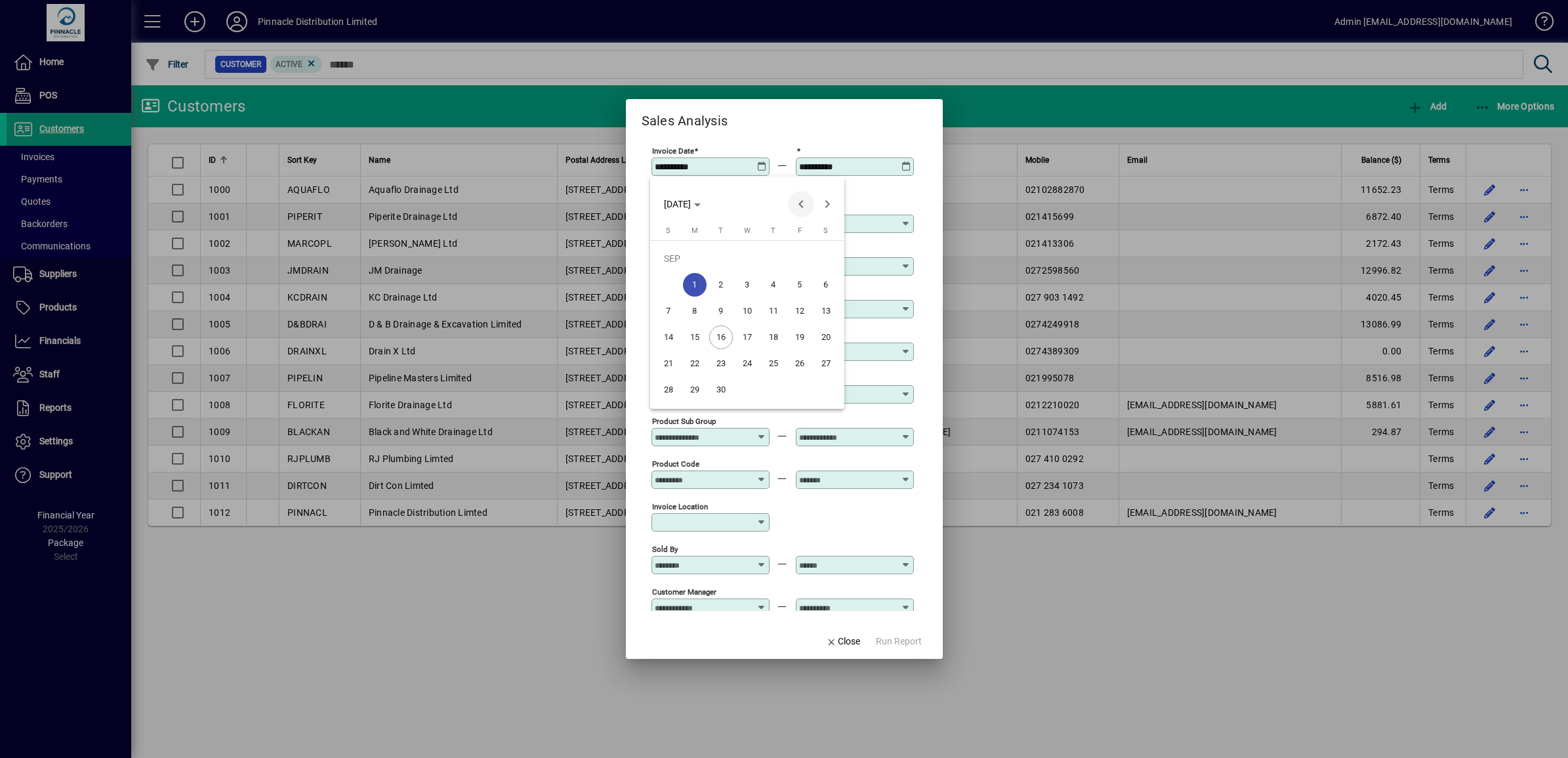
click at [800, 207] on span "Previous month" at bounding box center [801, 205] width 27 height 27
click at [798, 256] on span "1" at bounding box center [799, 259] width 23 height 23
type input "**********"
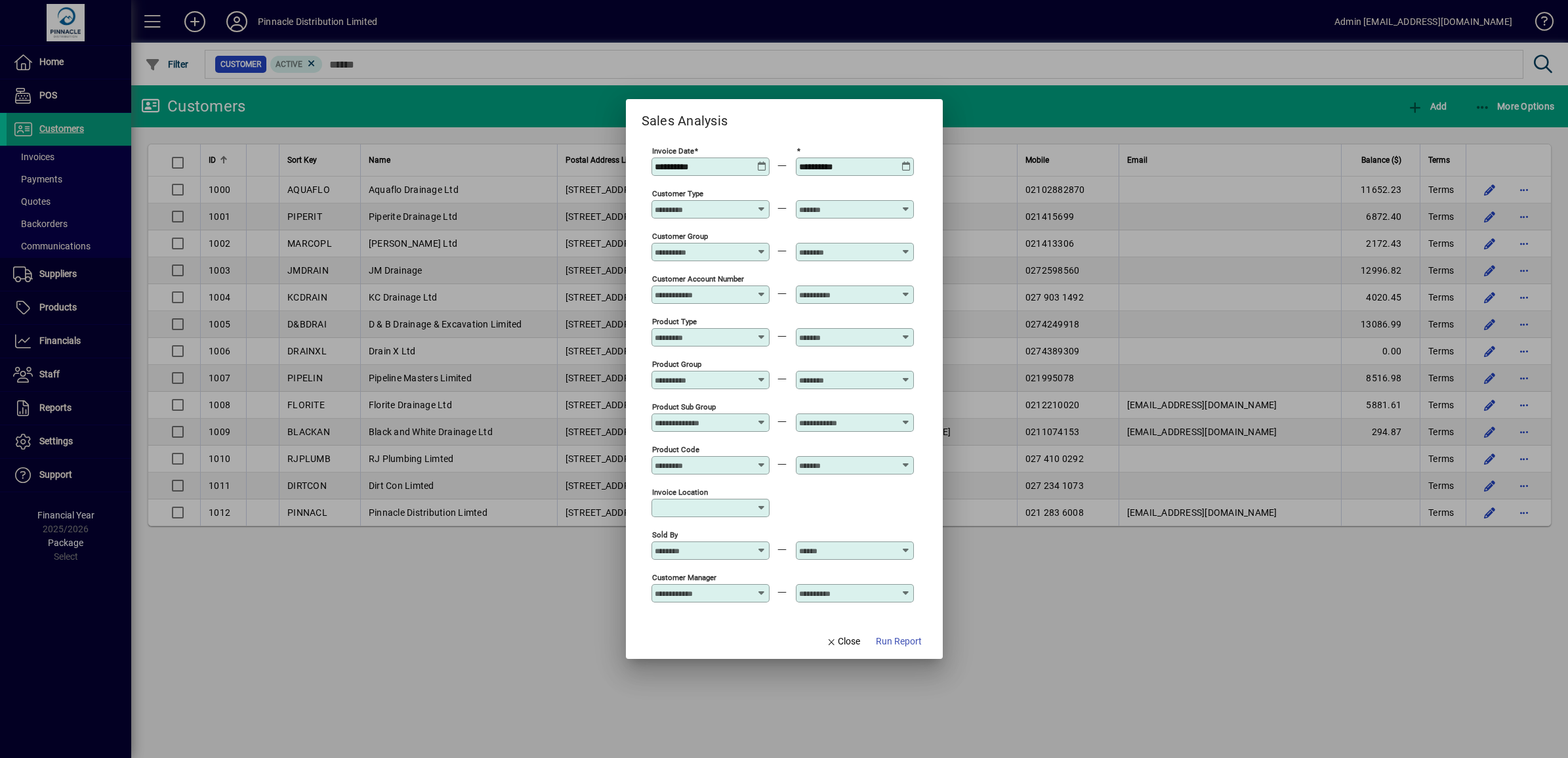
drag, startPoint x: 894, startPoint y: 642, endPoint x: 903, endPoint y: 645, distance: 9.5
click at [898, 642] on span "Run Report" at bounding box center [898, 642] width 46 height 14
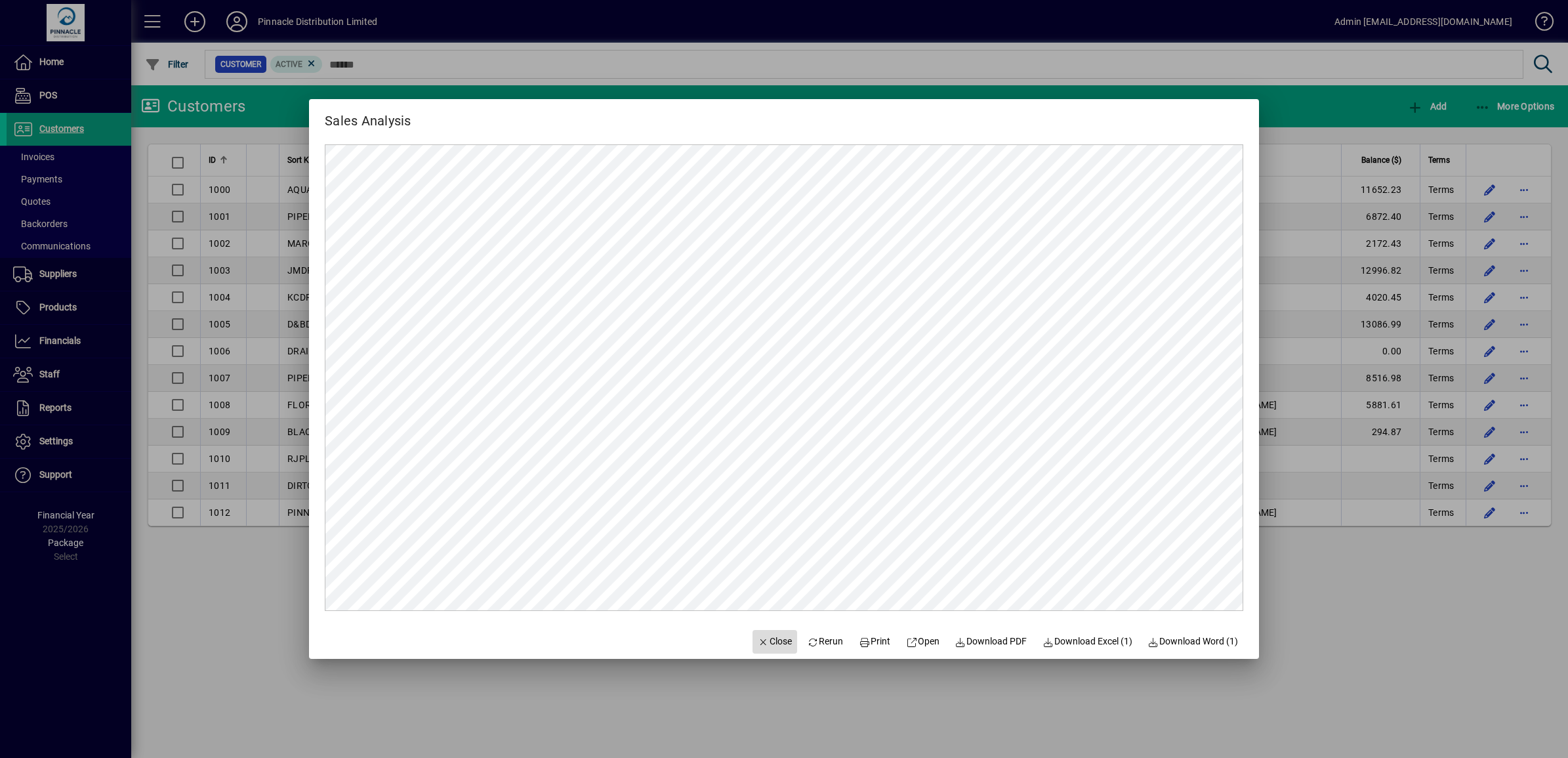
click at [758, 642] on span "Close" at bounding box center [774, 642] width 34 height 14
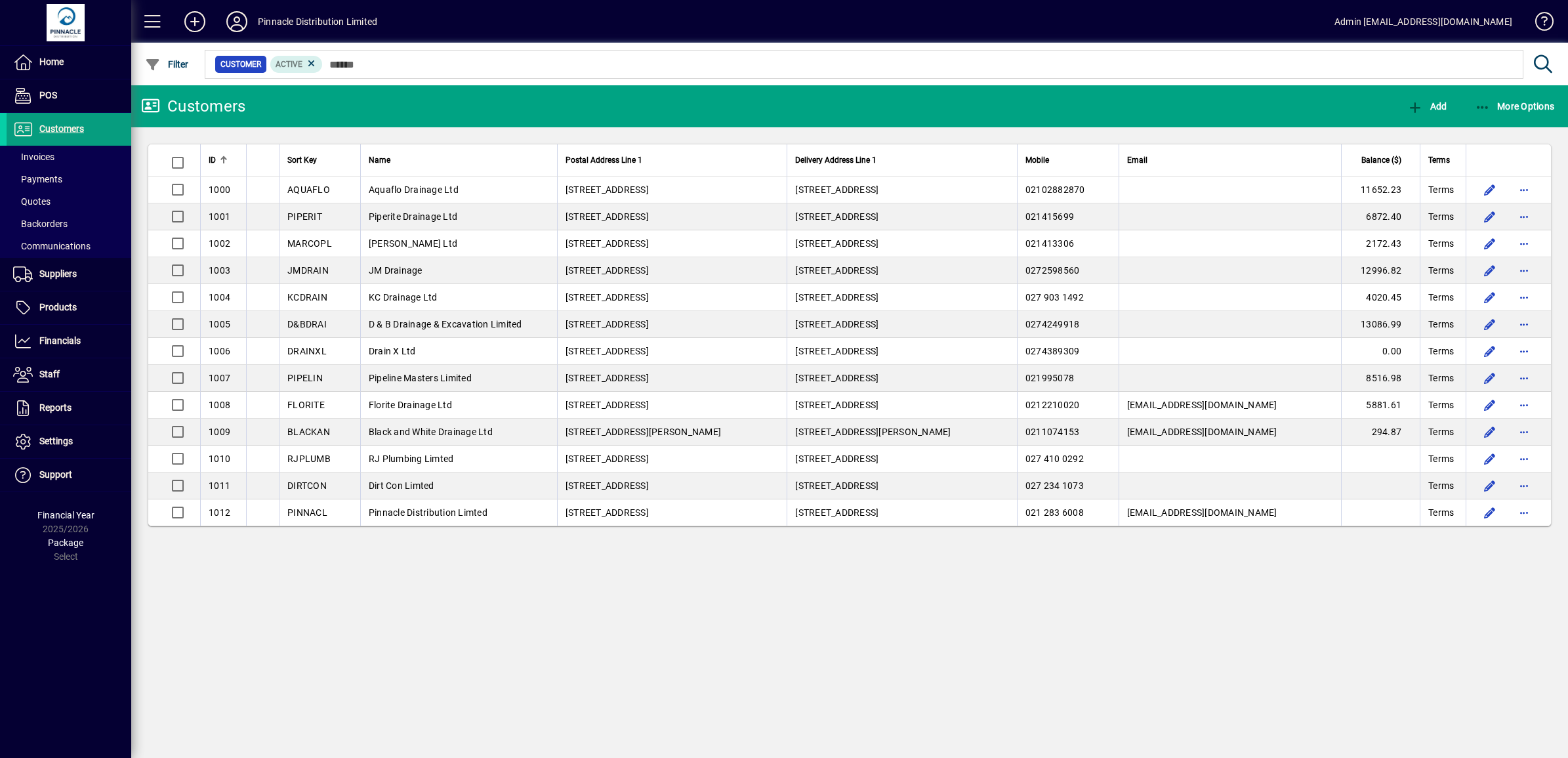
click at [764, 635] on div "Customers Add More Options ID Sort Key Name Postal Address Line 1 Delivery Addr…" at bounding box center [849, 422] width 1437 height 672
